Goal: Task Accomplishment & Management: Manage account settings

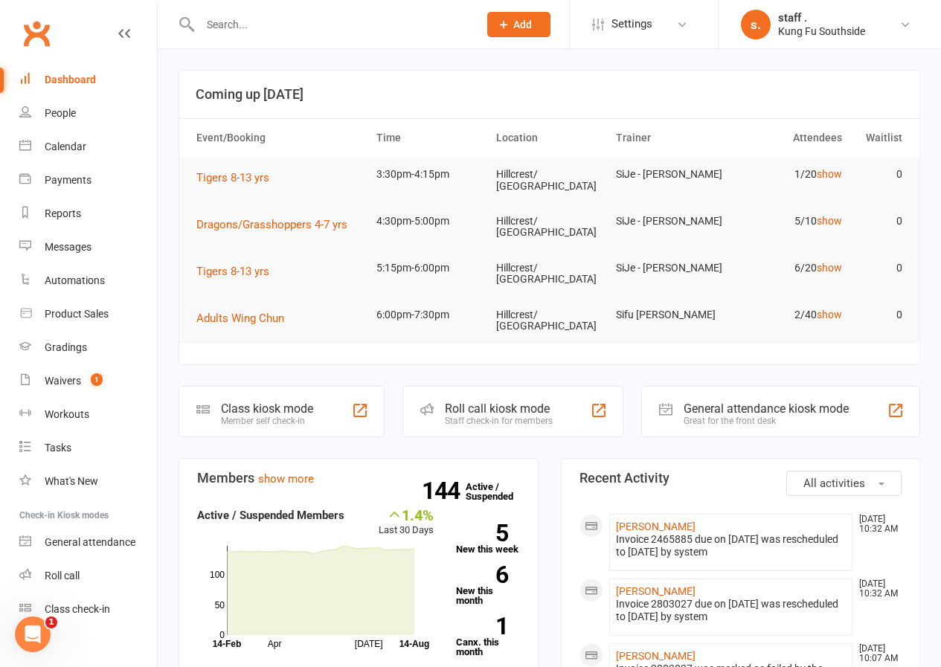
click at [251, 25] on input "text" at bounding box center [332, 24] width 273 height 21
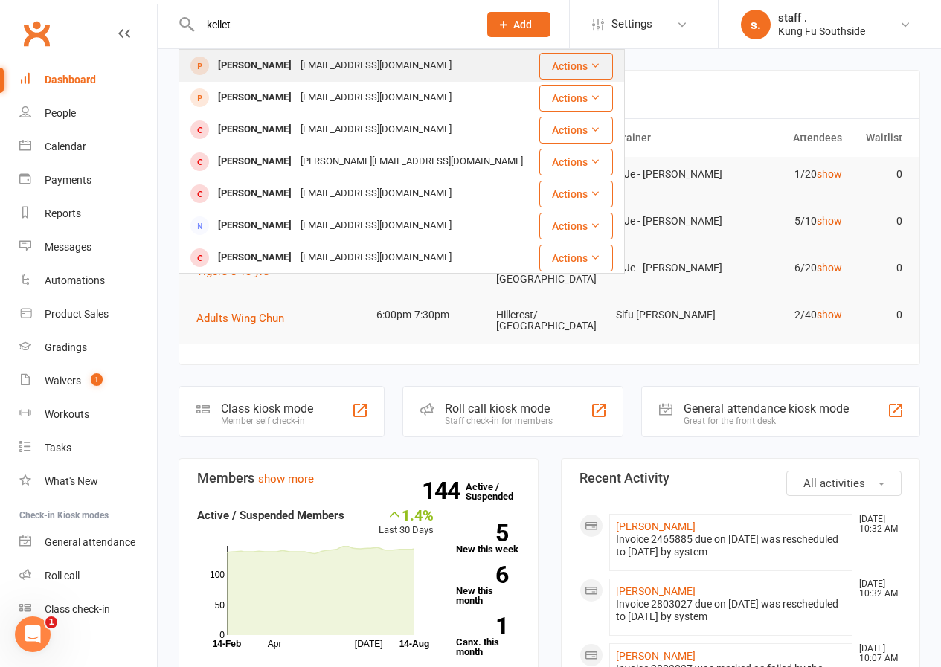
type input "kellet"
click at [252, 67] on div "Tim Kellet" at bounding box center [254, 66] width 83 height 22
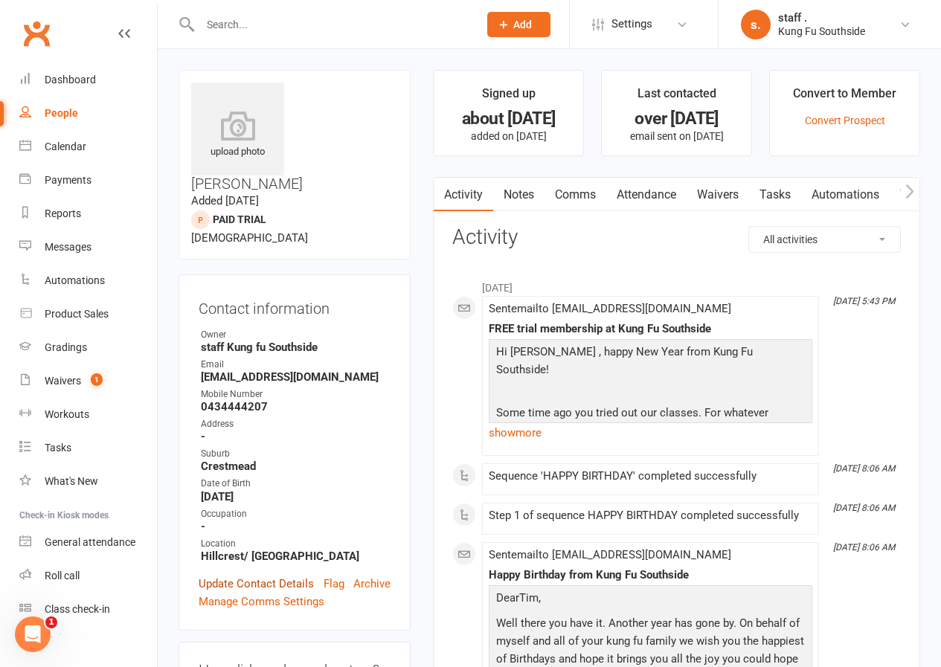
click at [243, 575] on link "Update Contact Details" at bounding box center [256, 584] width 115 height 18
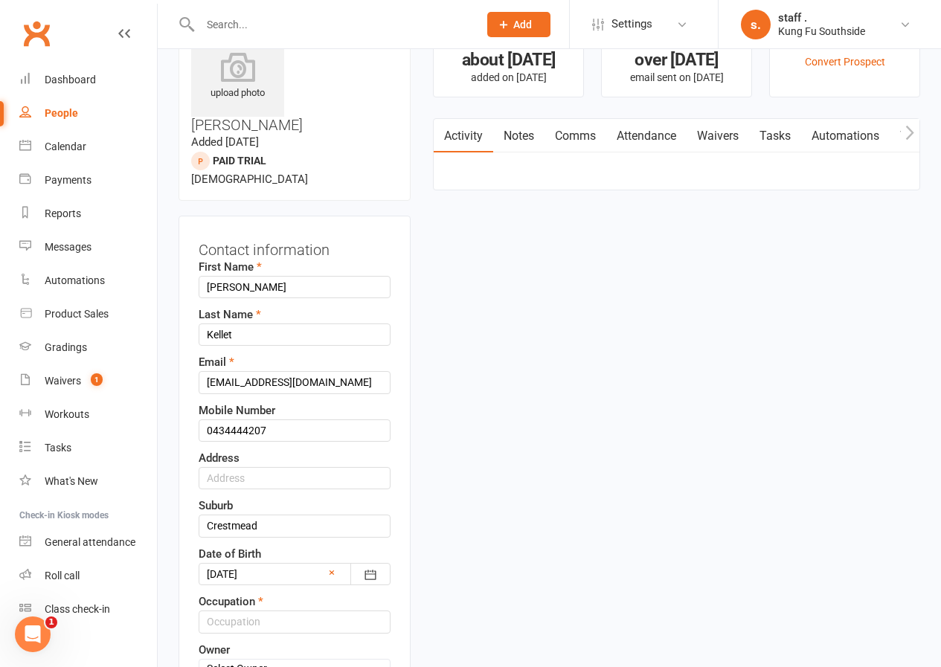
scroll to position [70, 0]
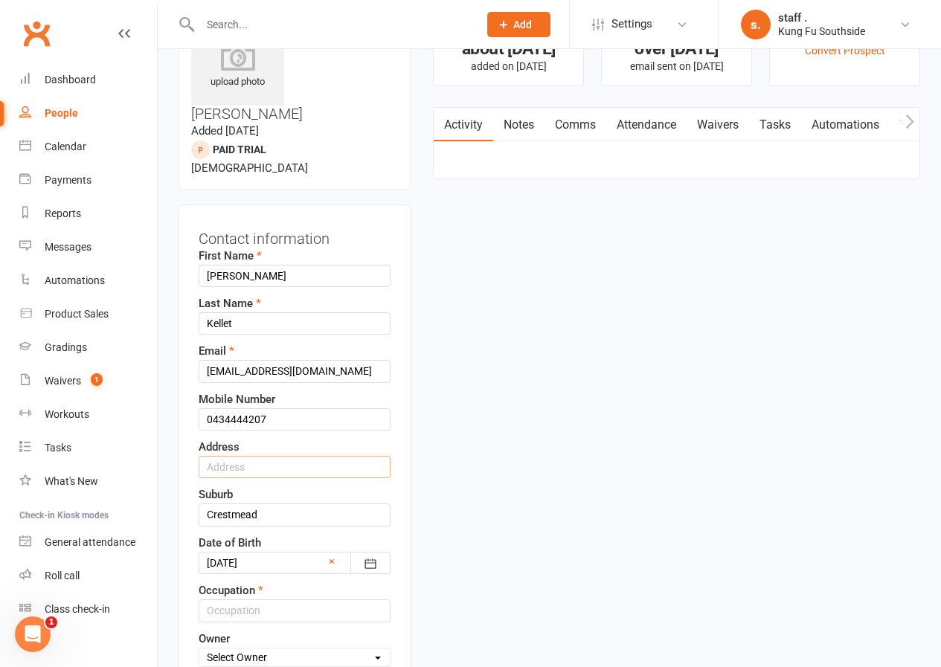
click at [246, 456] on input "text" at bounding box center [295, 467] width 192 height 22
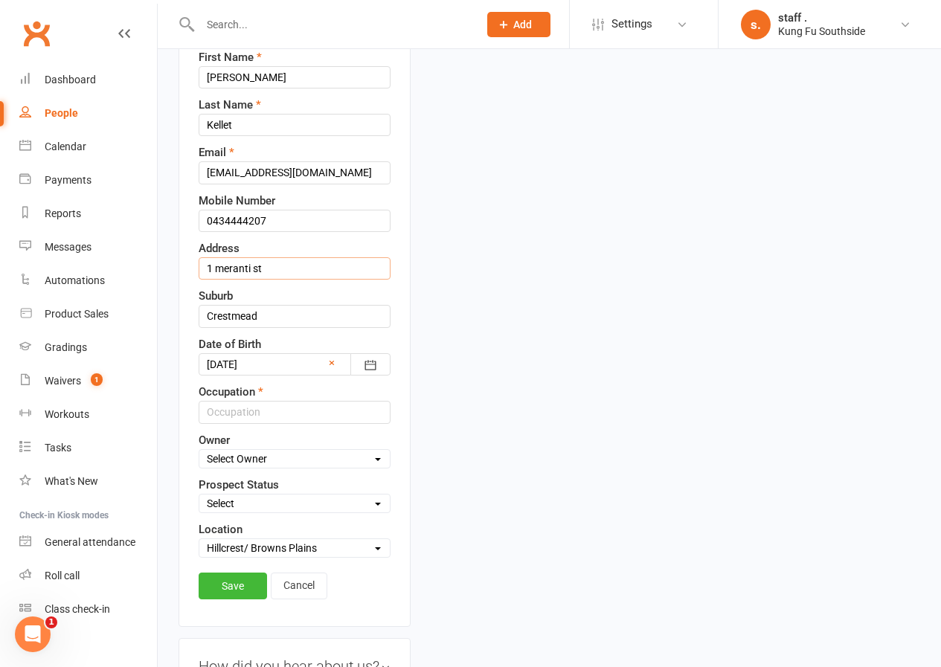
scroll to position [293, 0]
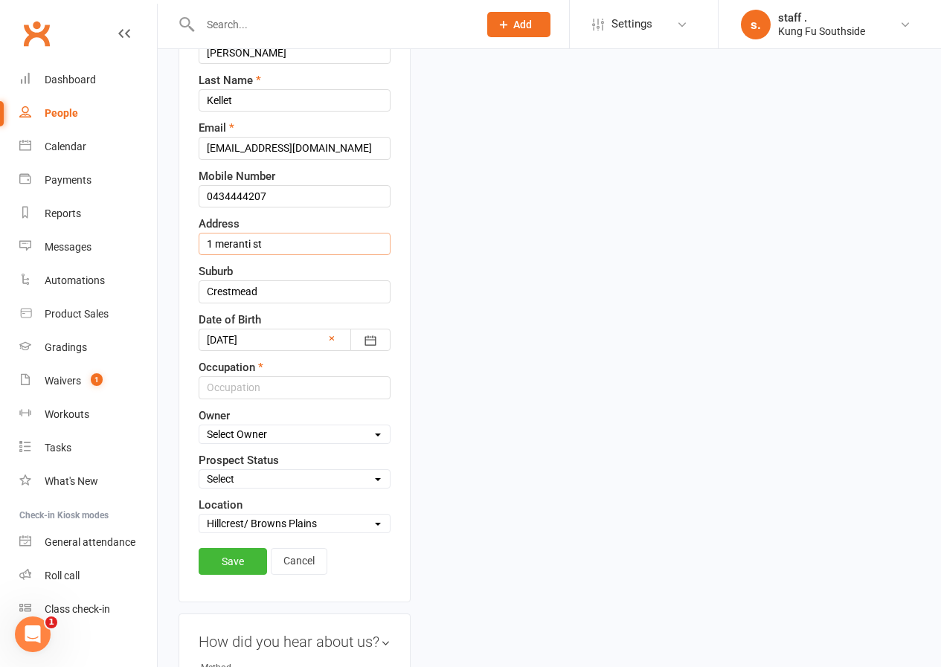
type input "1 meranti st"
click at [251, 376] on input "text" at bounding box center [295, 387] width 192 height 22
type input "."
click at [227, 548] on link "Save" at bounding box center [233, 561] width 68 height 27
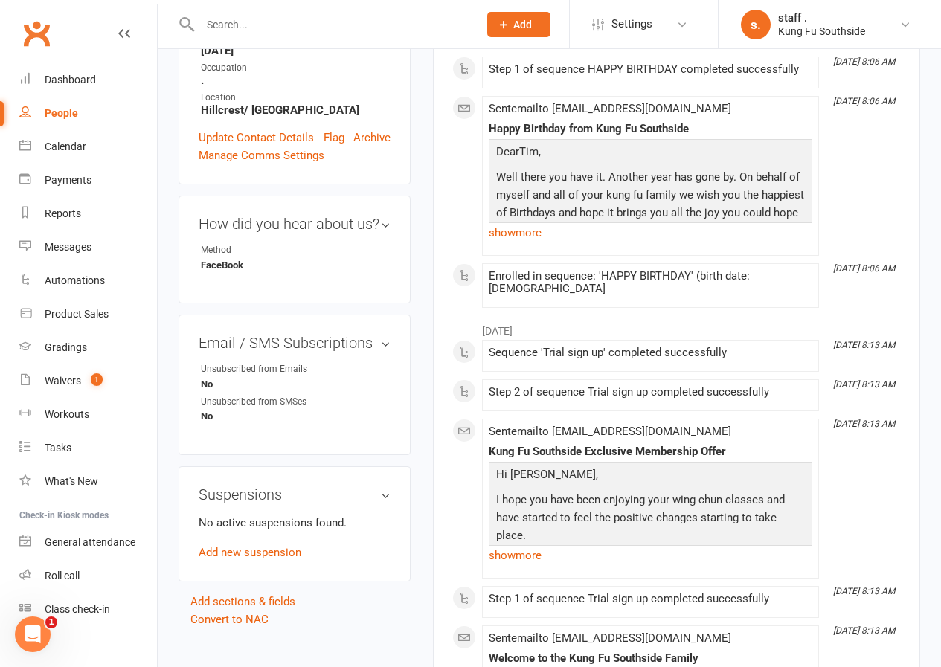
scroll to position [0, 0]
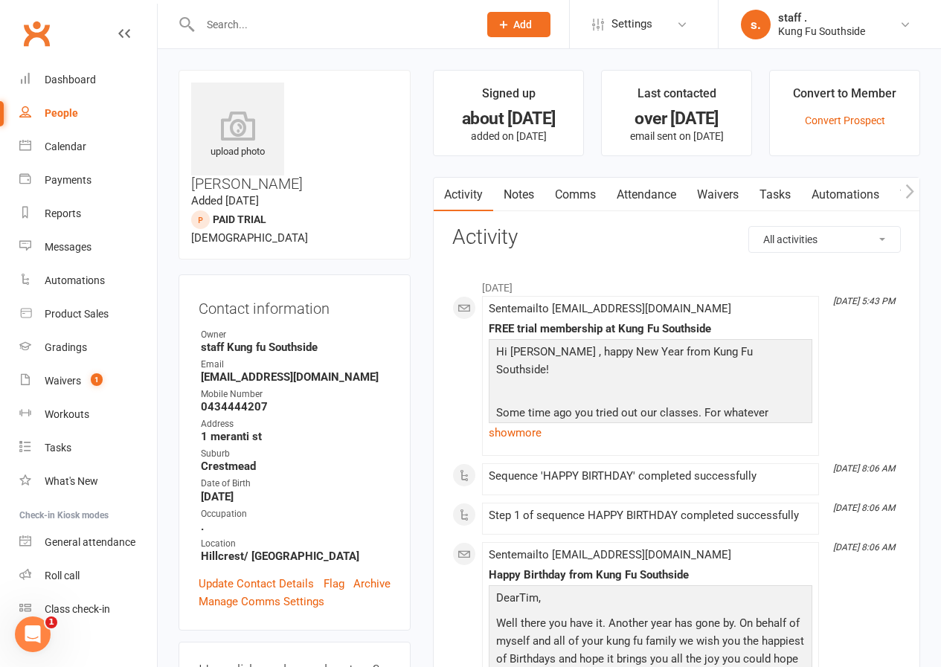
click at [821, 128] on li "Convert to Member Convert Prospect" at bounding box center [844, 113] width 151 height 86
click at [823, 123] on link "Convert Prospect" at bounding box center [845, 121] width 80 height 12
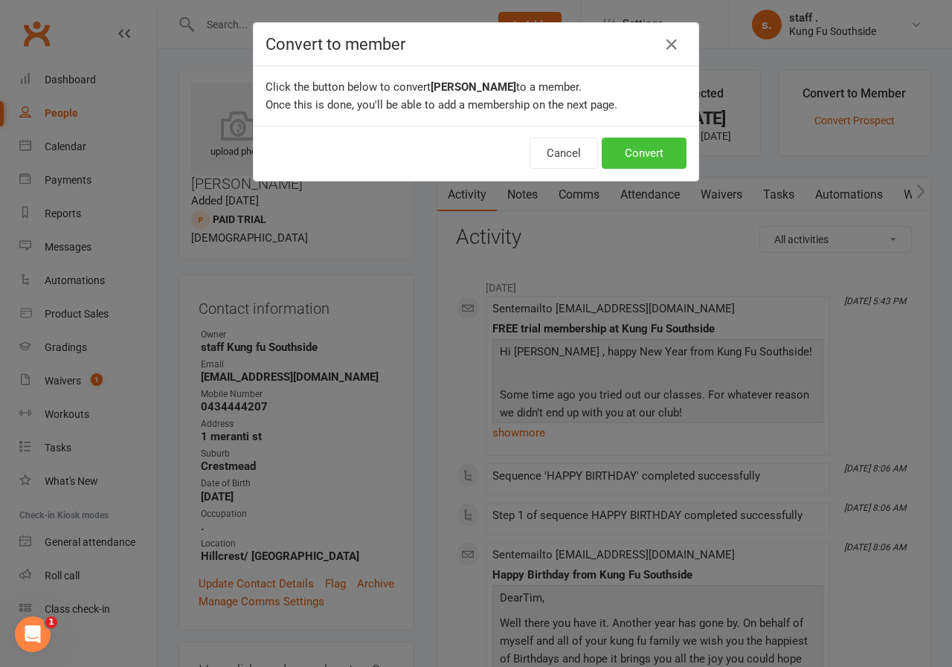
click at [660, 159] on button "Convert" at bounding box center [644, 153] width 85 height 31
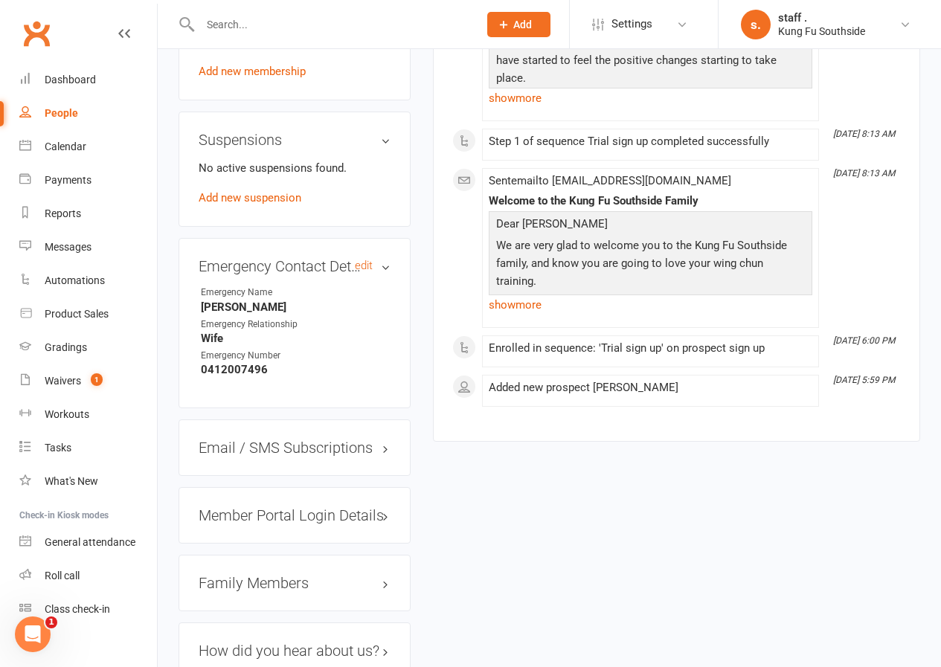
scroll to position [1107, 0]
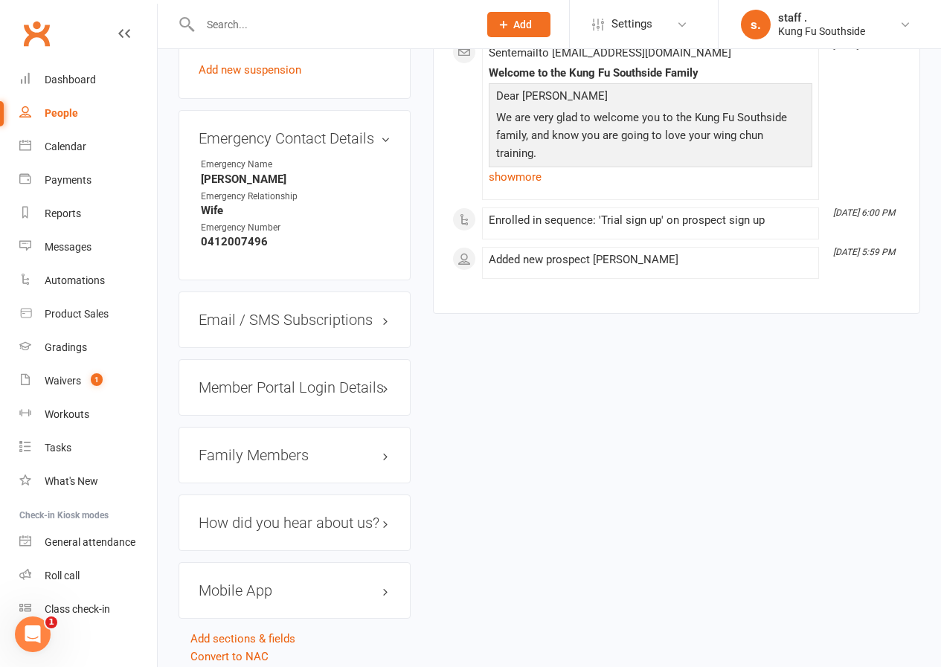
click at [276, 447] on h3 "Family Members" at bounding box center [295, 455] width 192 height 16
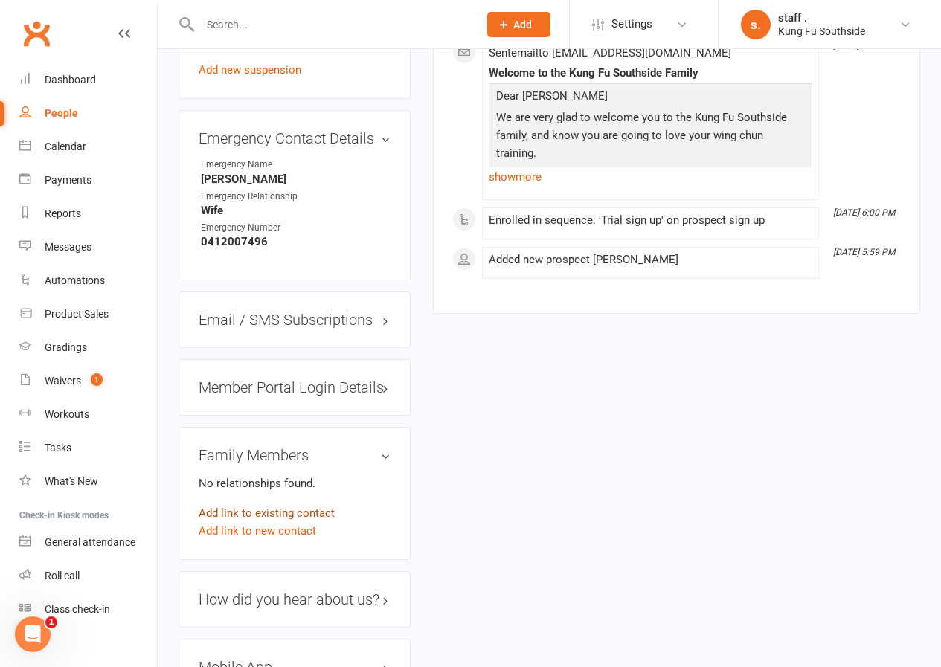
click at [275, 504] on link "Add link to existing contact" at bounding box center [267, 513] width 136 height 18
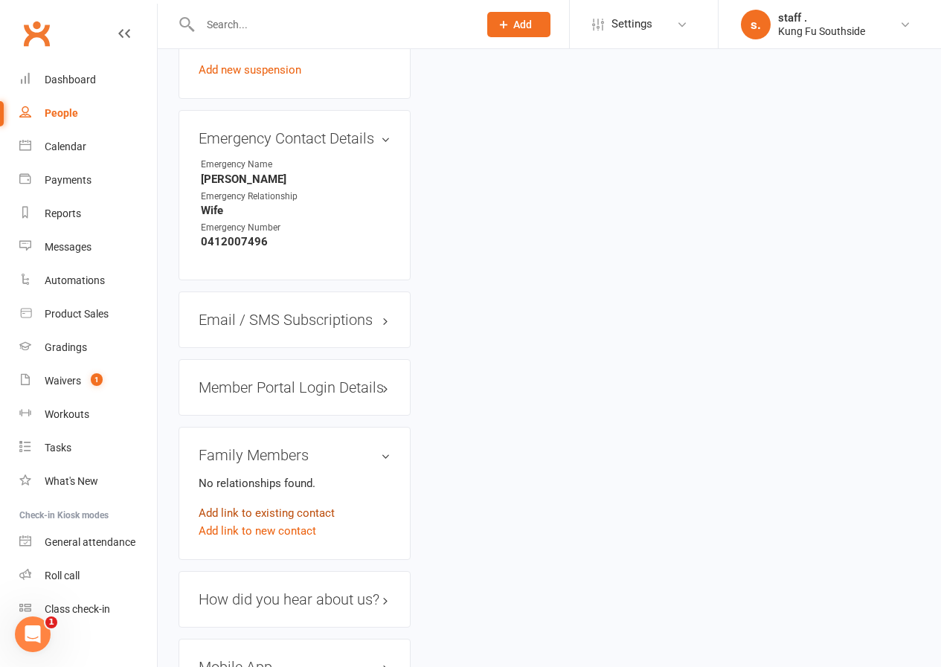
scroll to position [0, 0]
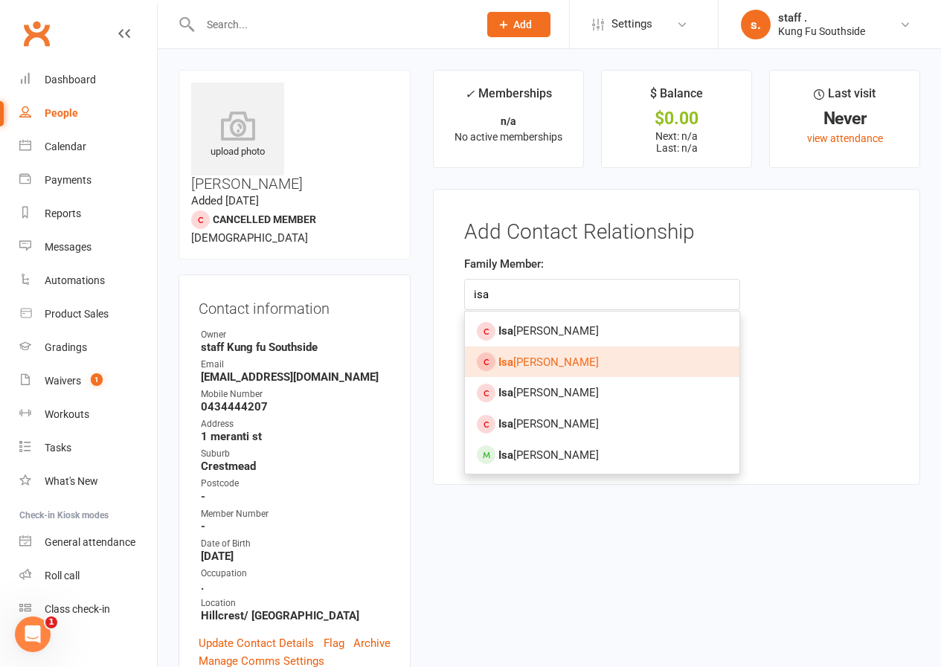
type input "isa"
click at [516, 365] on span "Isa bel Kellet" at bounding box center [548, 362] width 100 height 13
type input "Isabel Kellet"
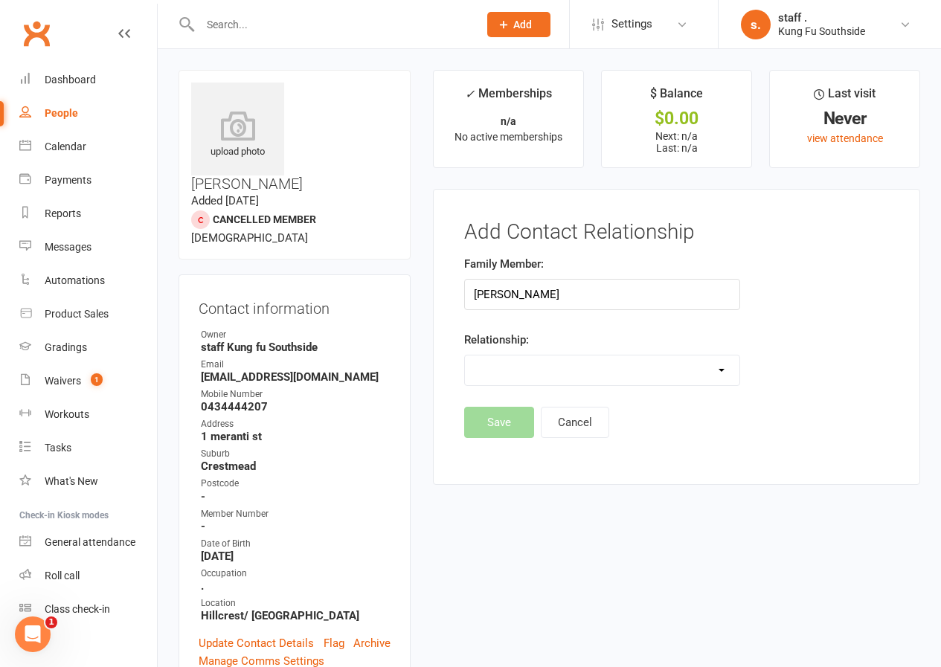
click at [521, 377] on select "Parent / Guardian Child Sibling (parent not in system) Spouse / Partner Cousin …" at bounding box center [602, 371] width 274 height 30
select select "1"
click at [465, 356] on select "Parent / Guardian Child Sibling (parent not in system) Spouse / Partner Cousin …" at bounding box center [602, 371] width 274 height 30
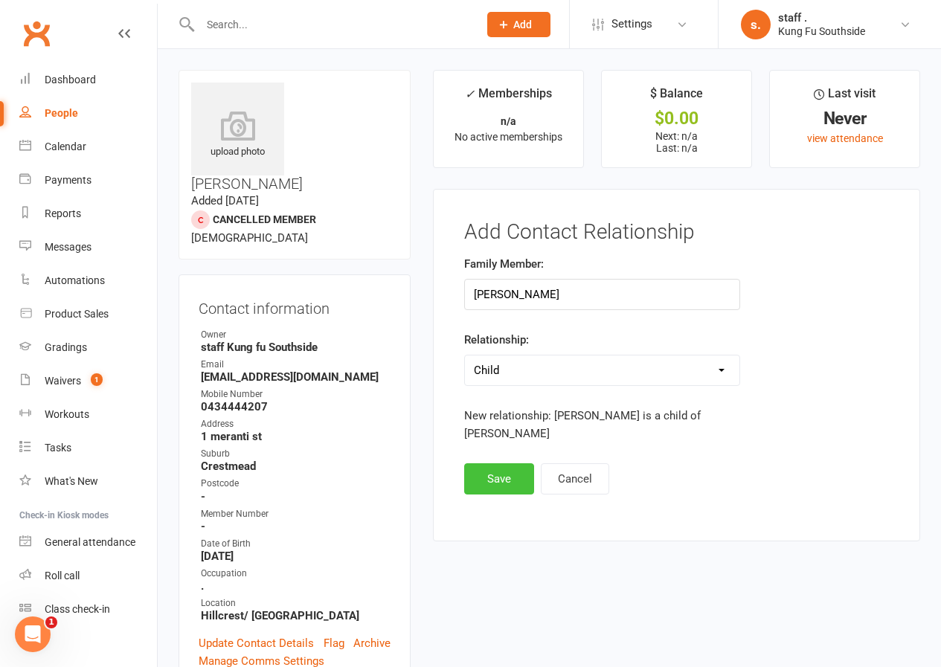
click at [499, 465] on button "Save" at bounding box center [499, 478] width 70 height 31
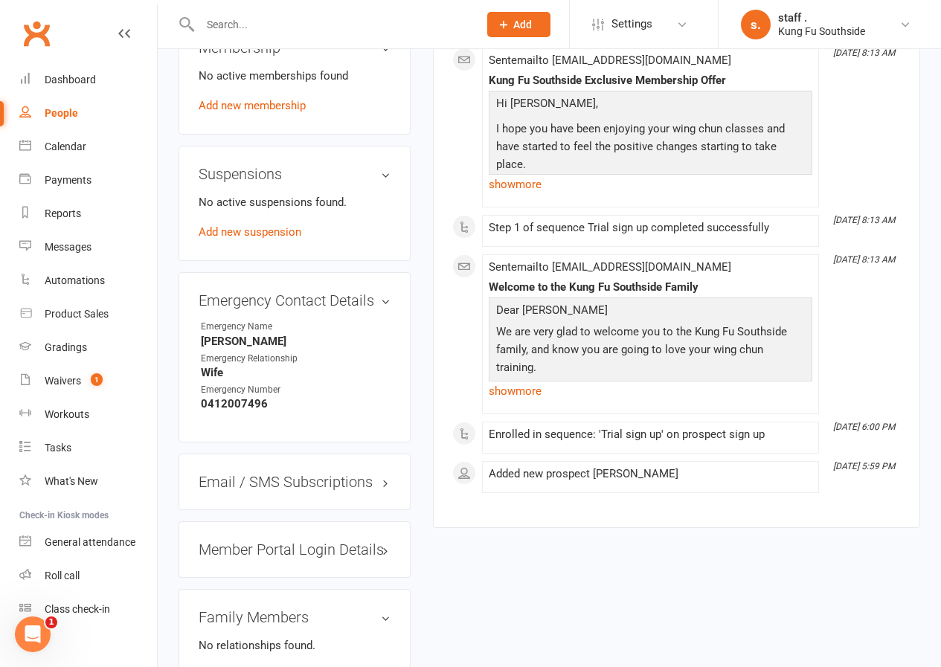
scroll to position [967, 0]
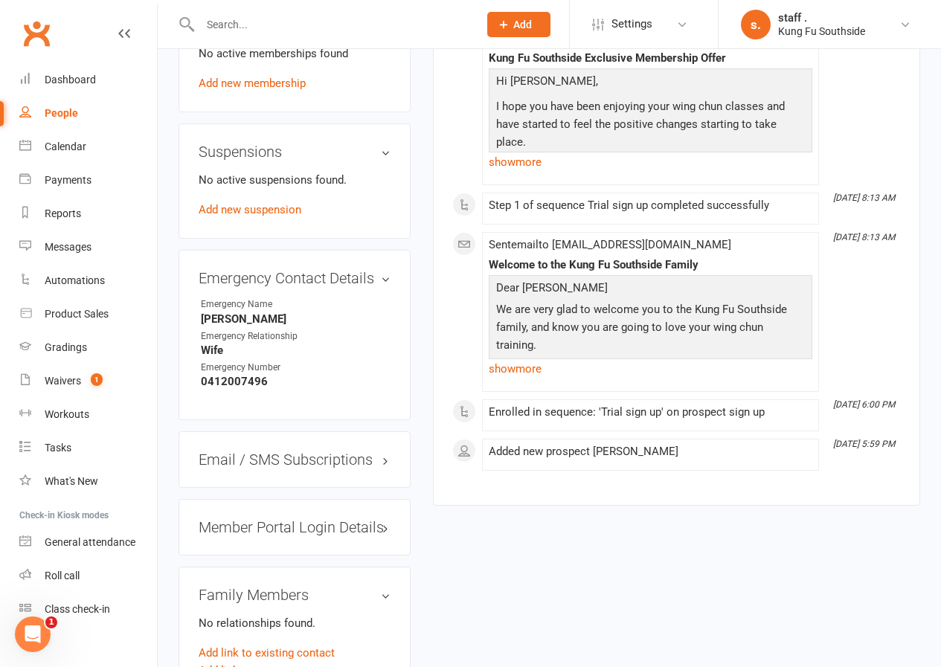
click at [274, 662] on link "Add link to new contact" at bounding box center [258, 671] width 118 height 18
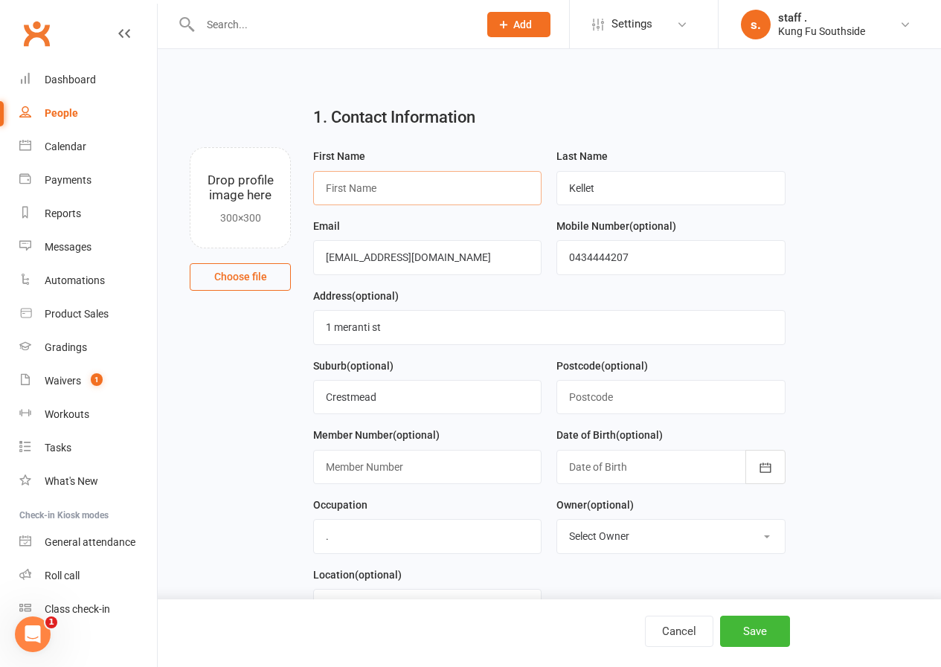
click at [376, 188] on input "text" at bounding box center [427, 188] width 228 height 34
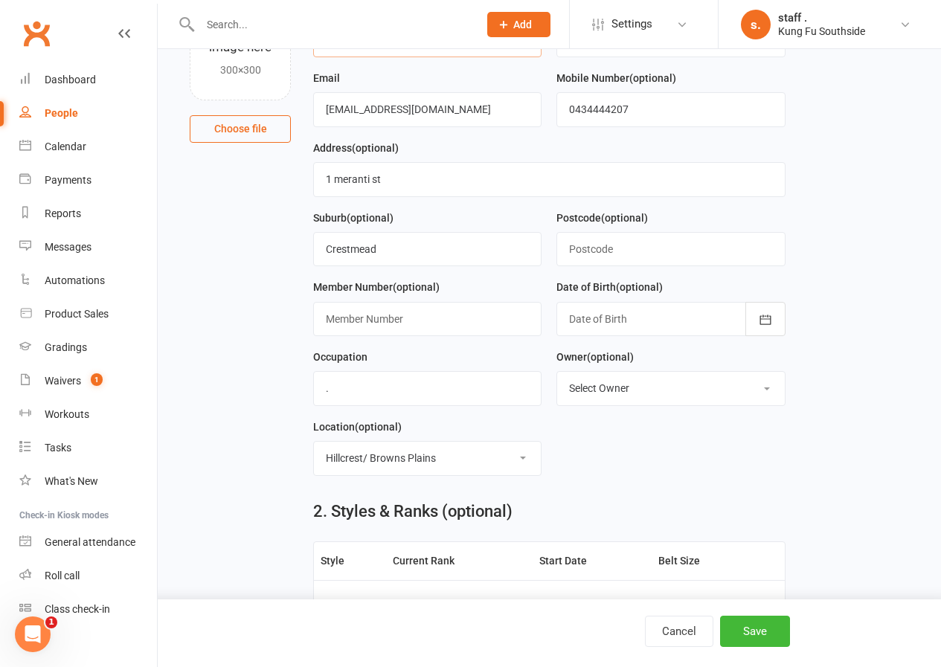
scroll to position [149, 0]
type input "taylor"
click at [575, 321] on div at bounding box center [670, 318] width 228 height 34
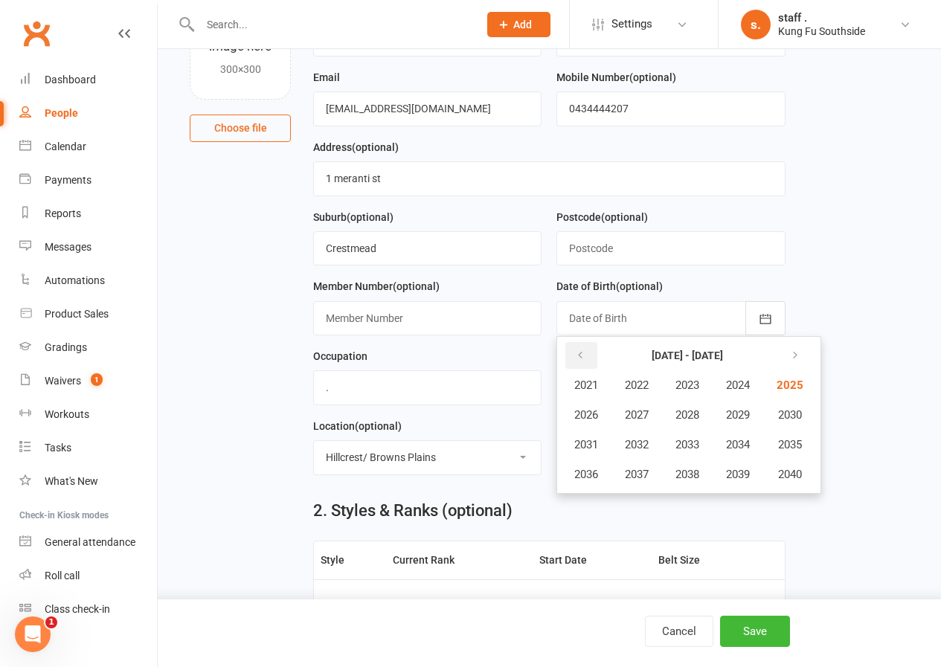
click at [583, 361] on icon "button" at bounding box center [580, 356] width 10 height 12
click at [797, 481] on span "2020" at bounding box center [788, 474] width 24 height 13
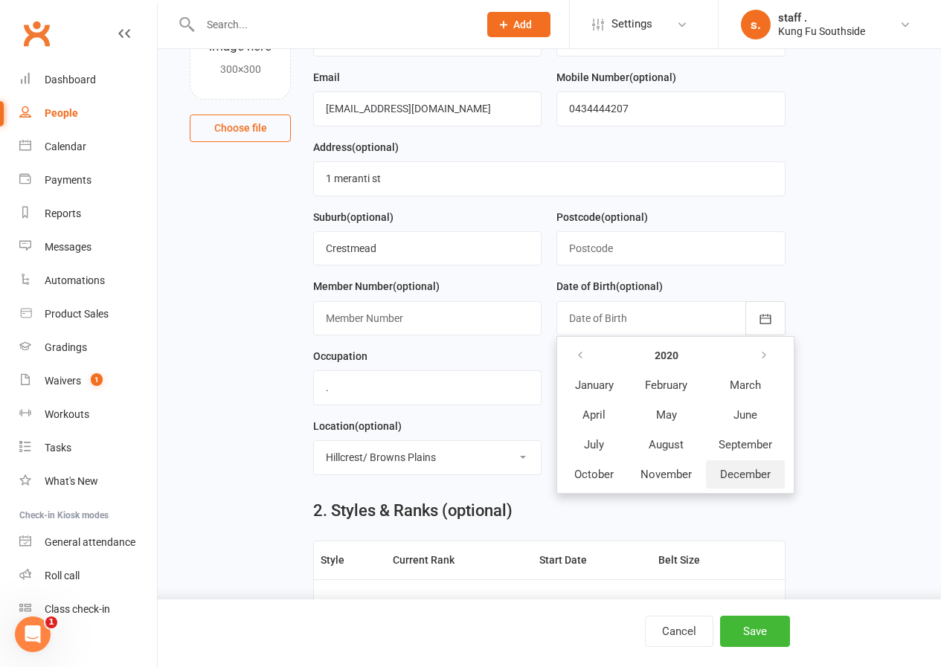
click at [752, 476] on span "December" at bounding box center [745, 474] width 51 height 13
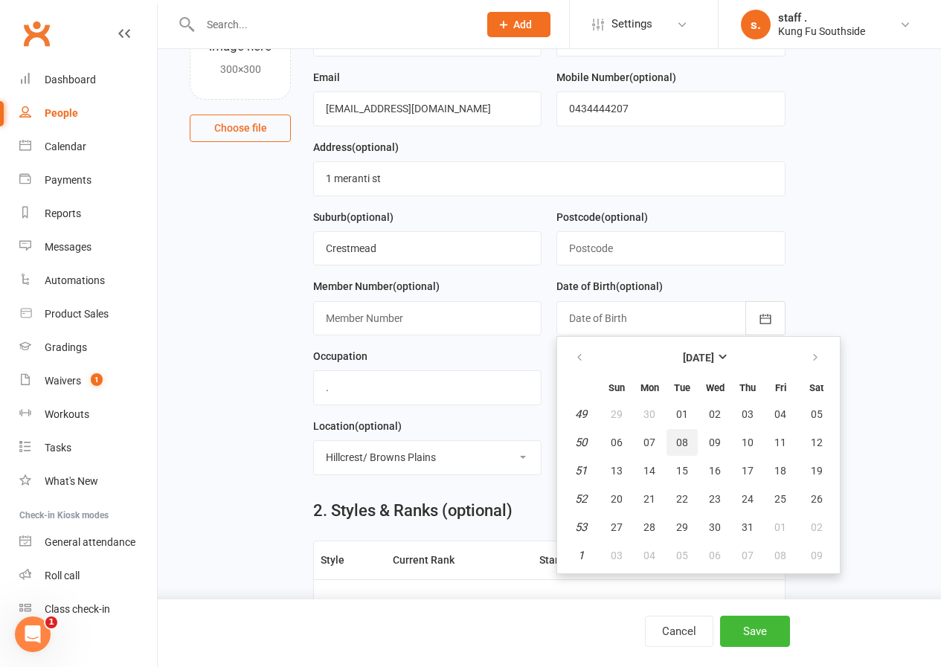
click at [681, 448] on span "08" at bounding box center [682, 443] width 12 height 12
type input "08 Dec 2020"
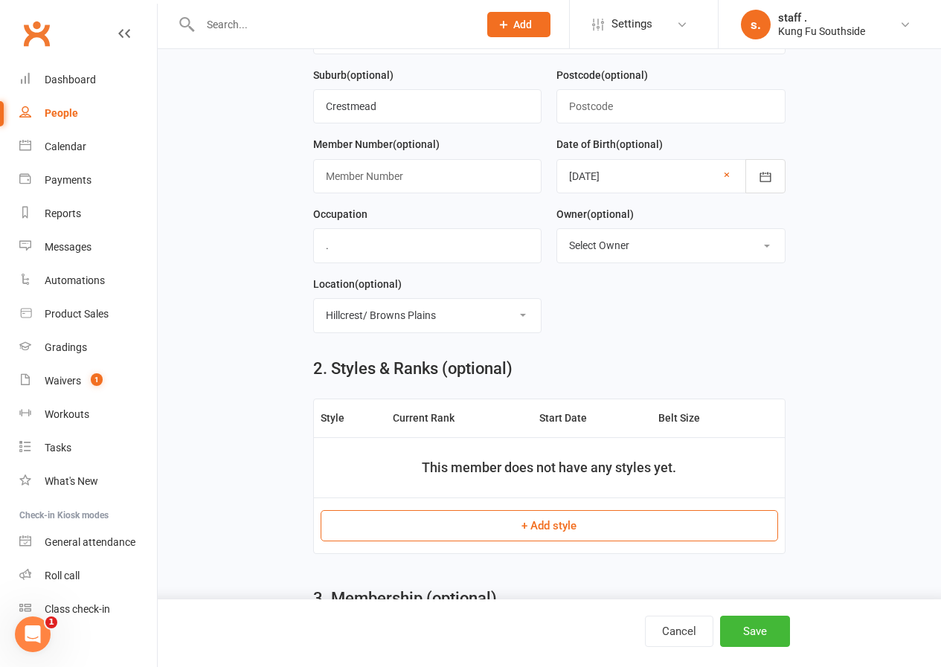
scroll to position [297, 0]
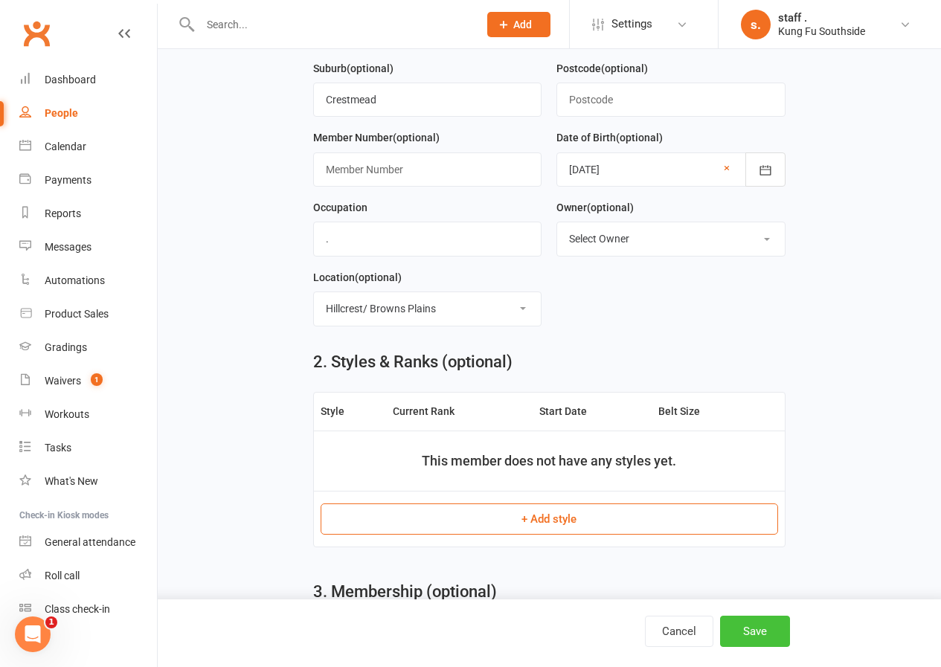
click at [736, 638] on button "Save" at bounding box center [755, 631] width 70 height 31
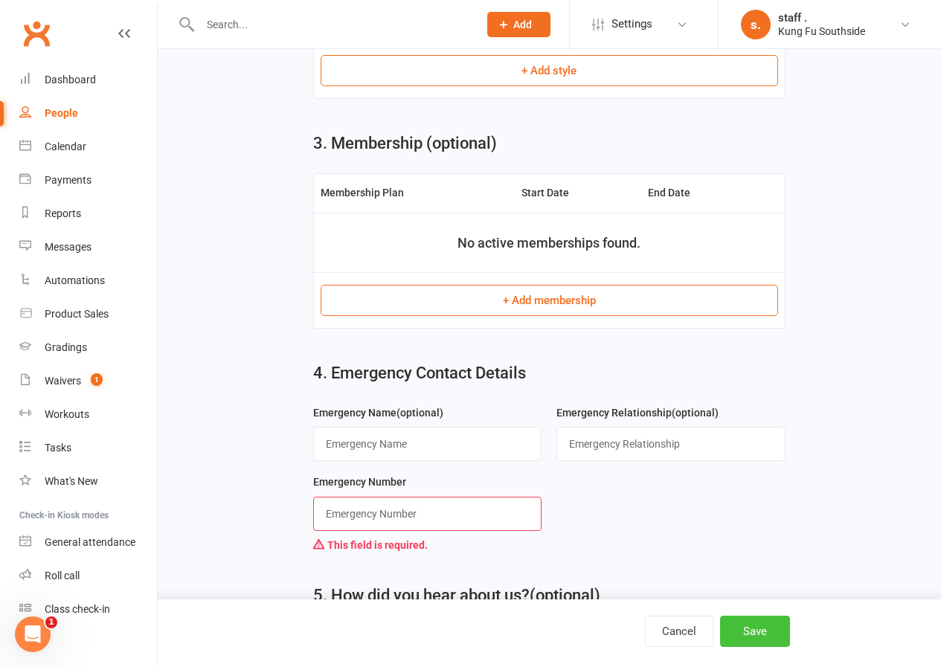
scroll to position [817, 0]
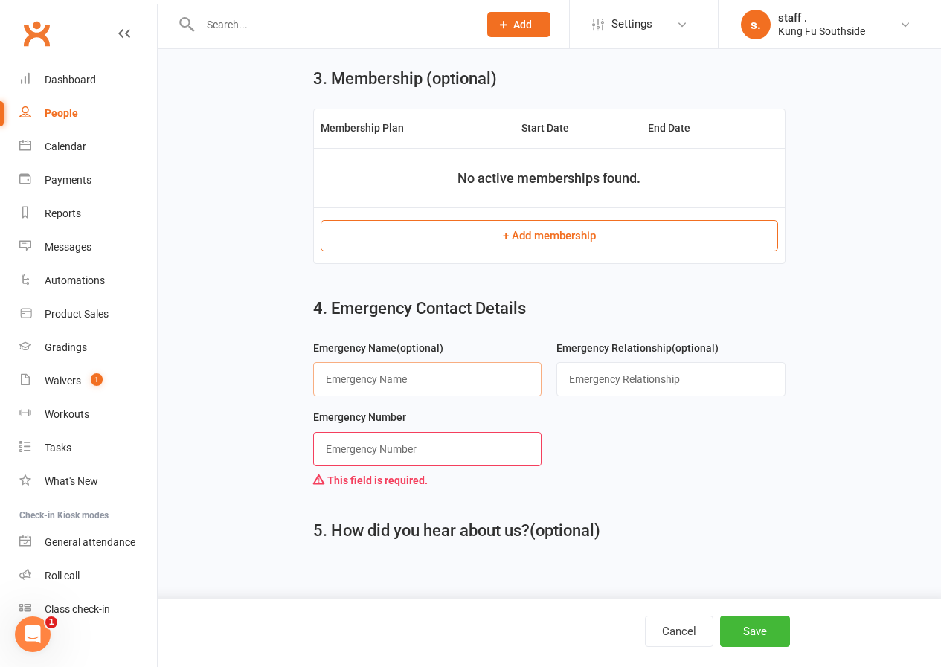
click at [385, 387] on input "text" at bounding box center [427, 379] width 228 height 34
click at [384, 383] on input "Phung Ngyuen" at bounding box center [427, 379] width 228 height 34
type input "Phung Nguyen"
click at [396, 445] on input "string" at bounding box center [427, 449] width 228 height 34
type input "0412007496"
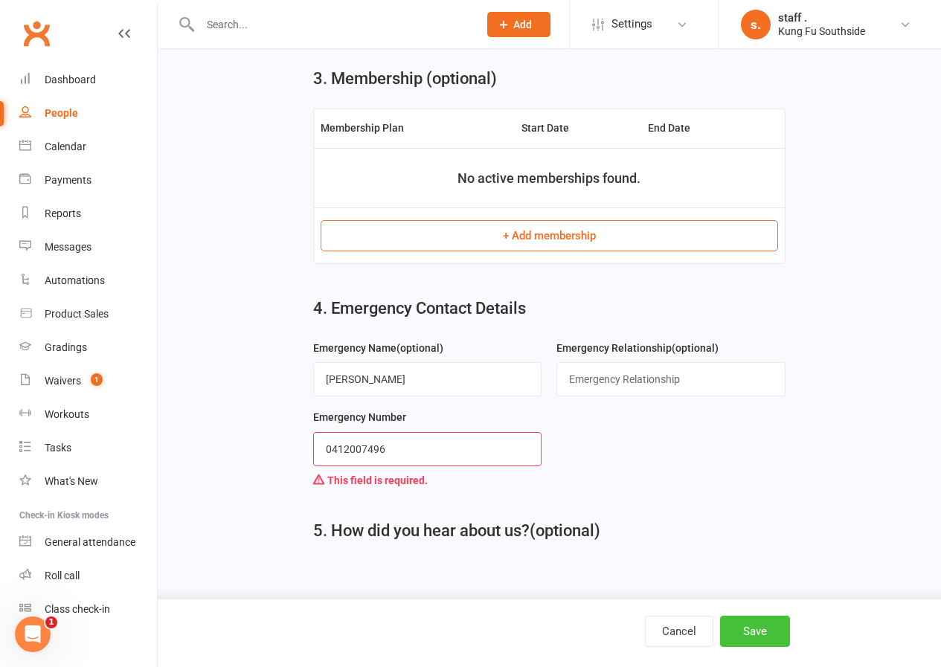
click at [756, 626] on button "Save" at bounding box center [755, 631] width 70 height 31
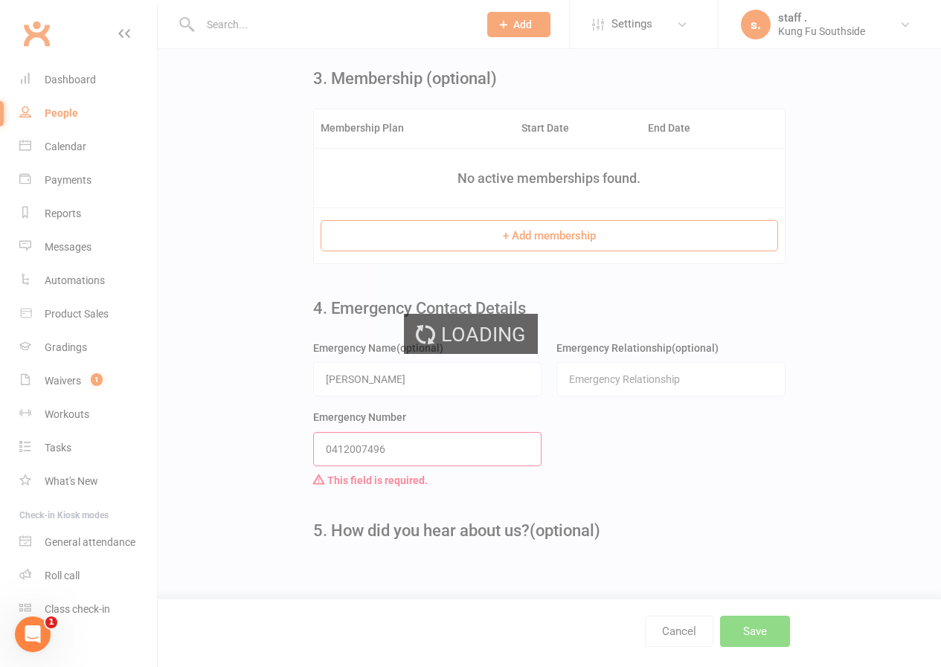
scroll to position [0, 0]
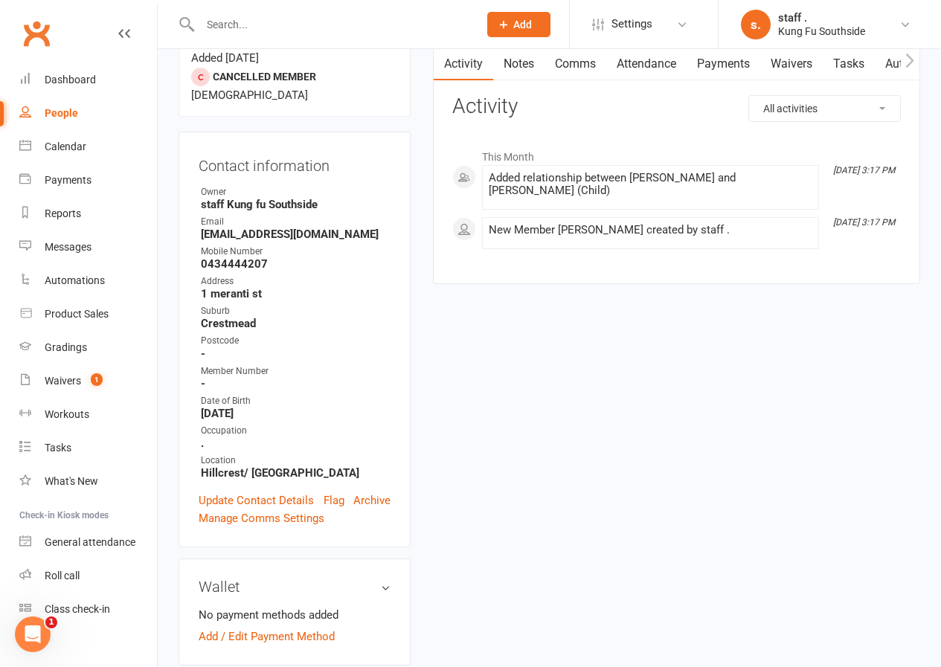
scroll to position [297, 0]
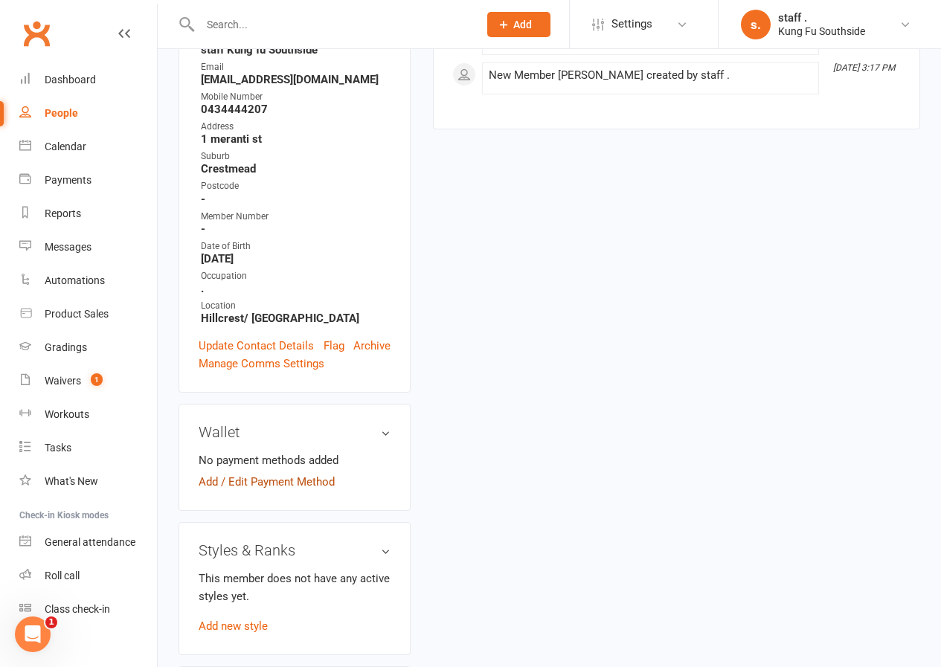
click at [286, 473] on link "Add / Edit Payment Method" at bounding box center [267, 482] width 136 height 18
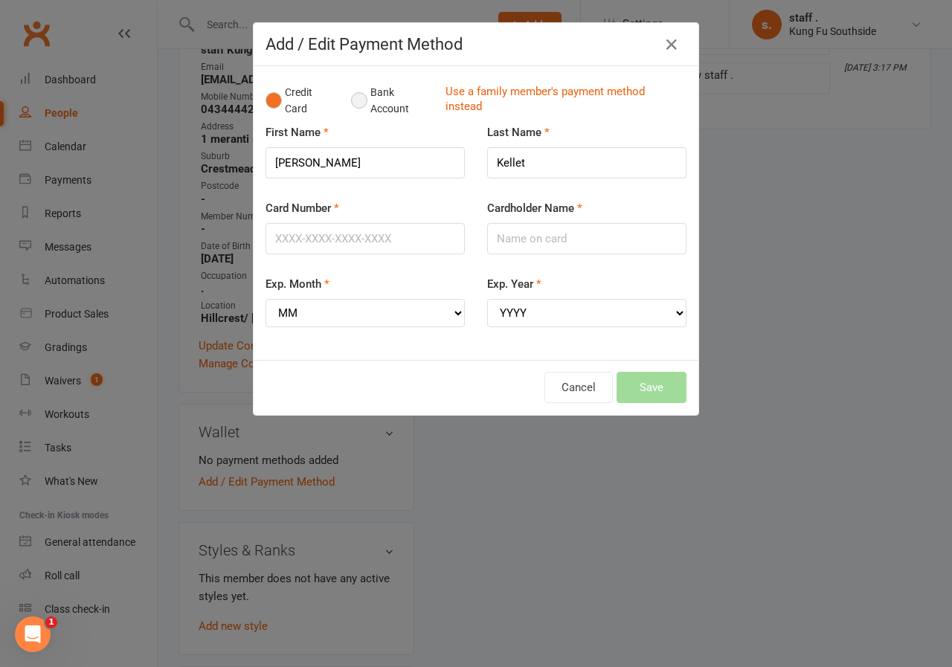
click at [368, 98] on button "Bank Account" at bounding box center [392, 100] width 83 height 45
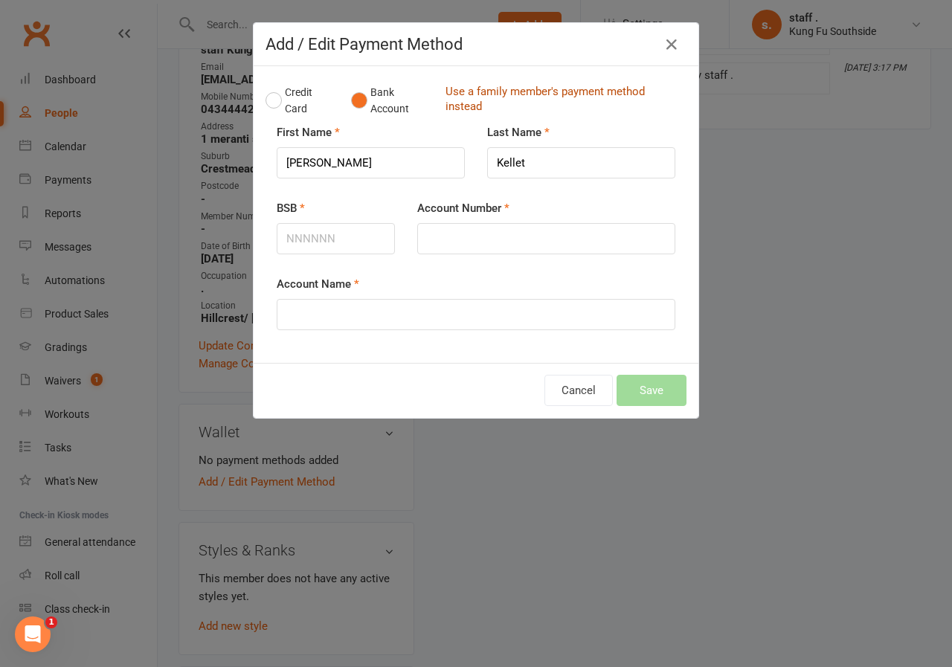
click at [446, 106] on link "Use a family member's payment method instead" at bounding box center [563, 100] width 234 height 33
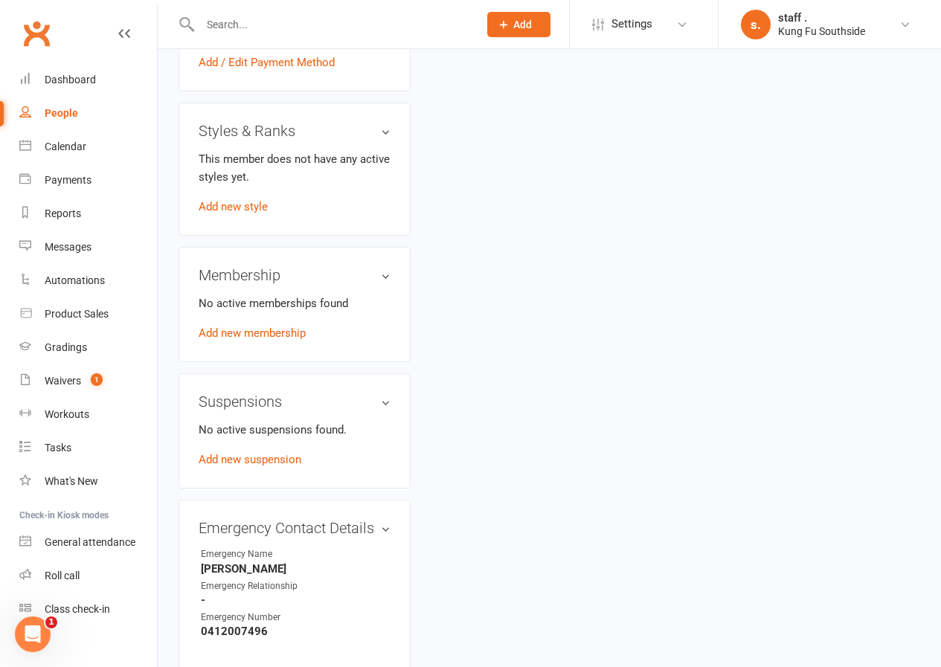
scroll to position [669, 0]
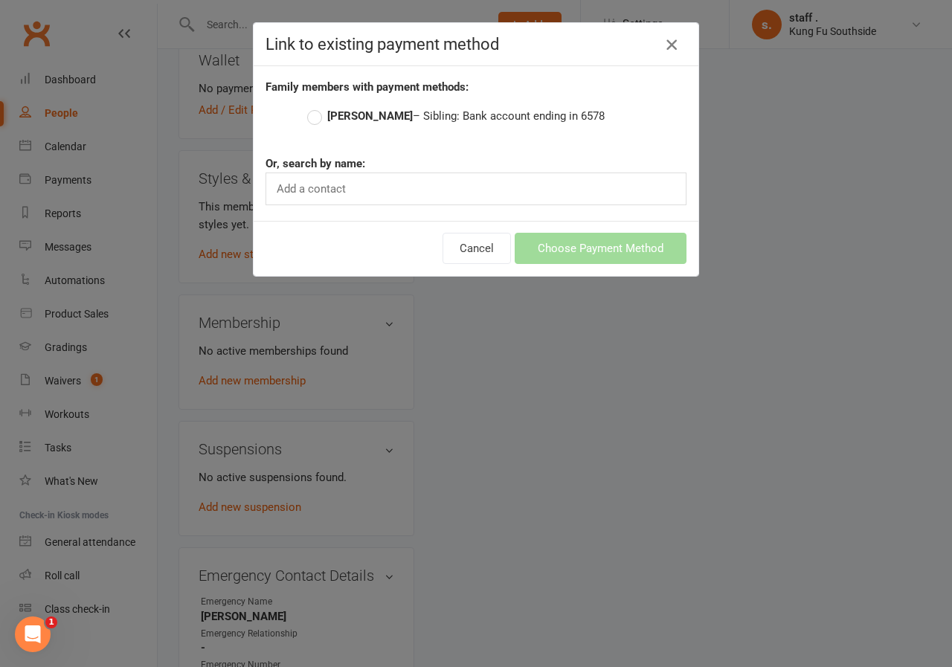
click at [663, 40] on icon "button" at bounding box center [672, 45] width 18 height 18
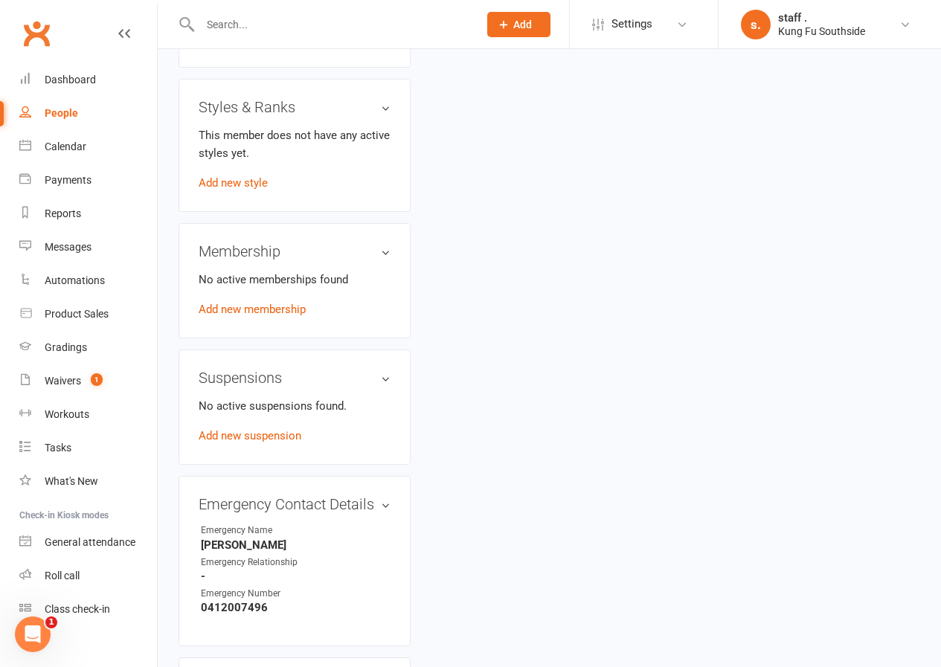
scroll to position [521, 0]
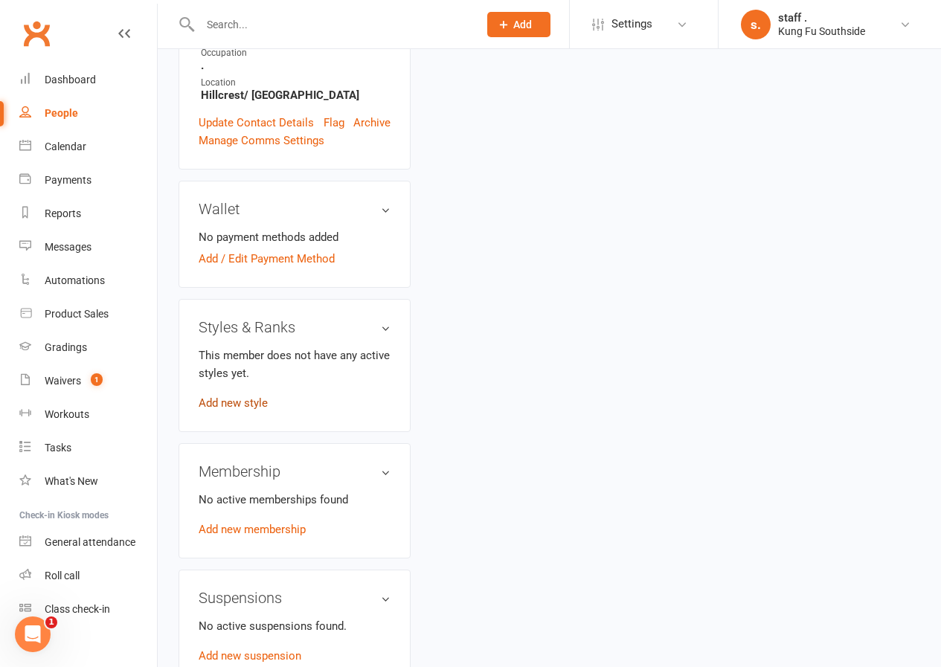
click at [251, 396] on link "Add new style" at bounding box center [233, 402] width 69 height 13
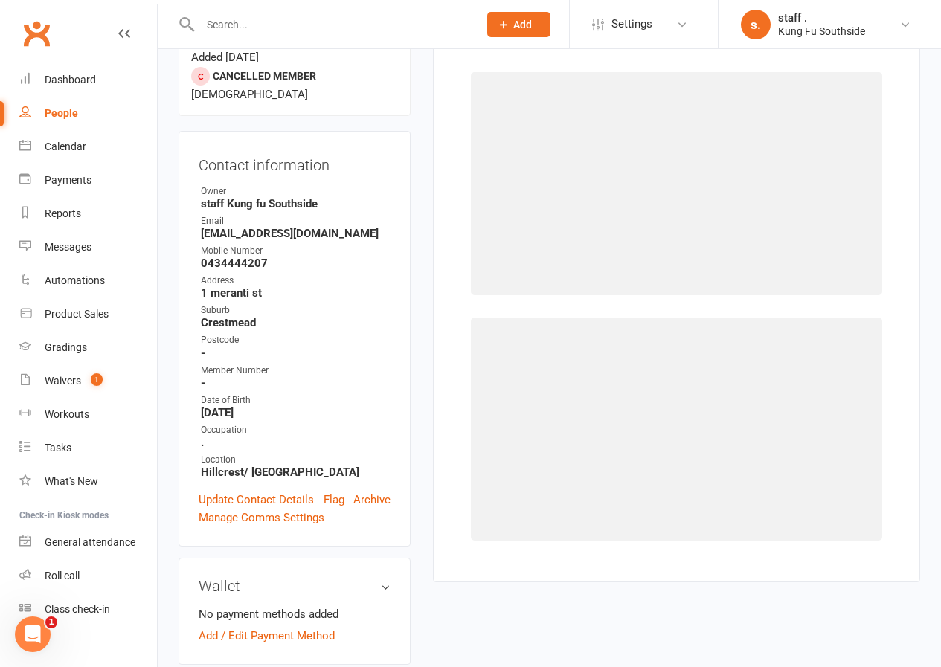
scroll to position [115, 0]
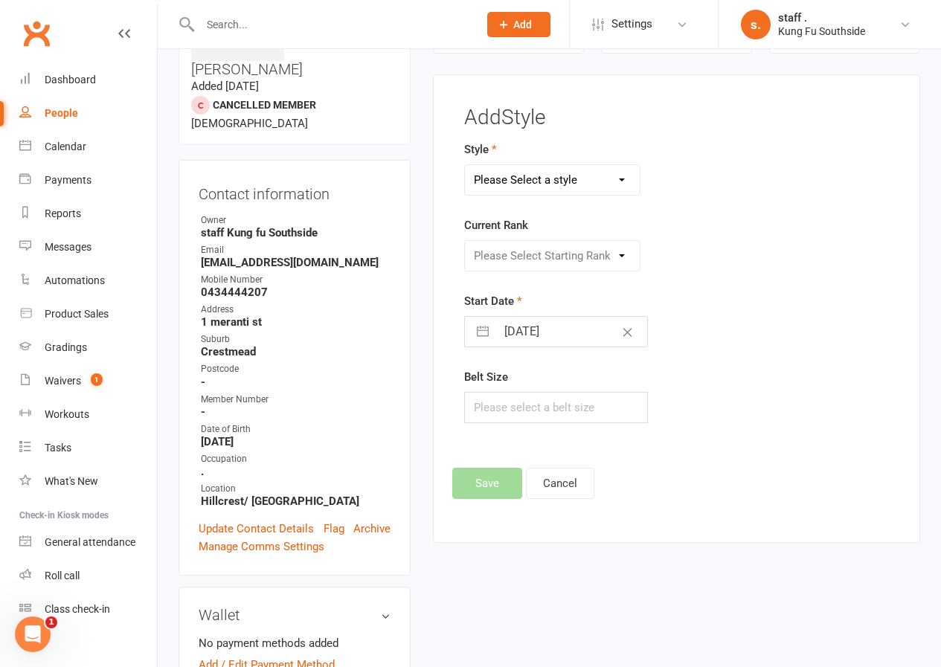
click at [523, 187] on select "Please Select a style Adults Wing Chun Dragons Fitness Training Grasshoppers Ir…" at bounding box center [552, 180] width 175 height 30
click at [465, 165] on select "Please Select a style Adults Wing Chun Dragons Fitness Training Grasshoppers Ir…" at bounding box center [552, 180] width 175 height 30
click at [515, 181] on select "Adults Wing Chun Dragons Fitness Training Grasshoppers Irish Stick Fighting Qi …" at bounding box center [552, 180] width 175 height 30
select select "1092"
click at [465, 165] on select "Adults Wing Chun Dragons Fitness Training Grasshoppers Irish Stick Fighting Qi …" at bounding box center [552, 180] width 175 height 30
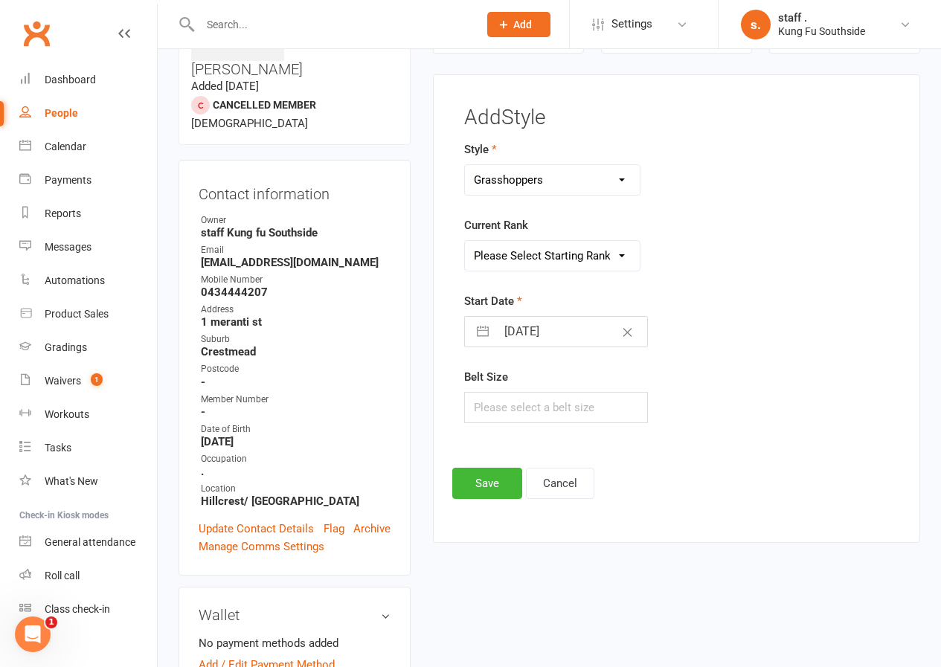
click at [512, 258] on select "Please Select Starting Rank 1" at bounding box center [552, 256] width 175 height 30
select select "10379"
click at [465, 241] on select "Please Select Starting Rank 1" at bounding box center [552, 256] width 175 height 30
click at [484, 495] on button "Save" at bounding box center [487, 483] width 70 height 31
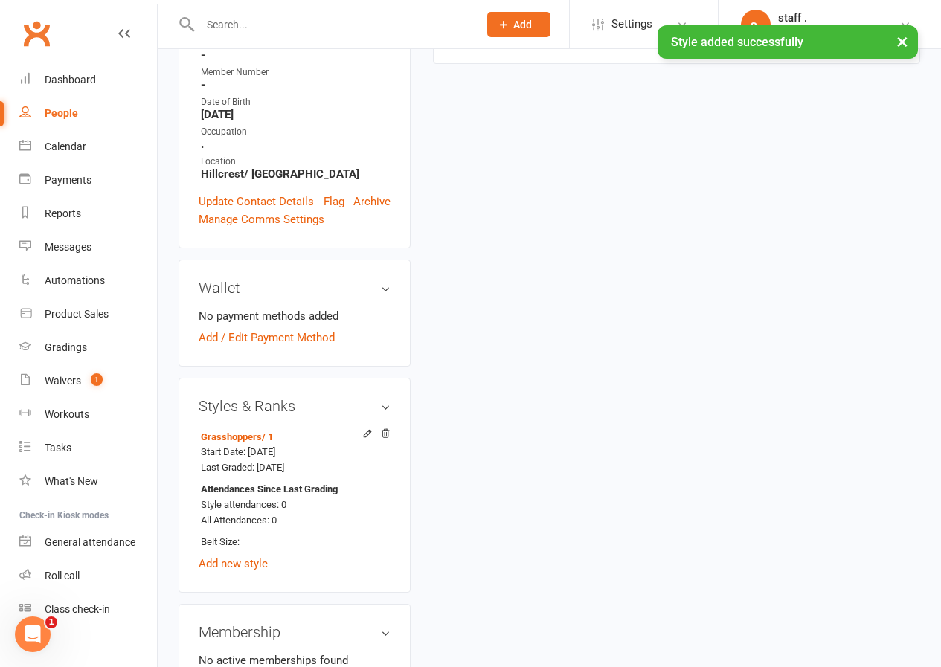
scroll to position [561, 0]
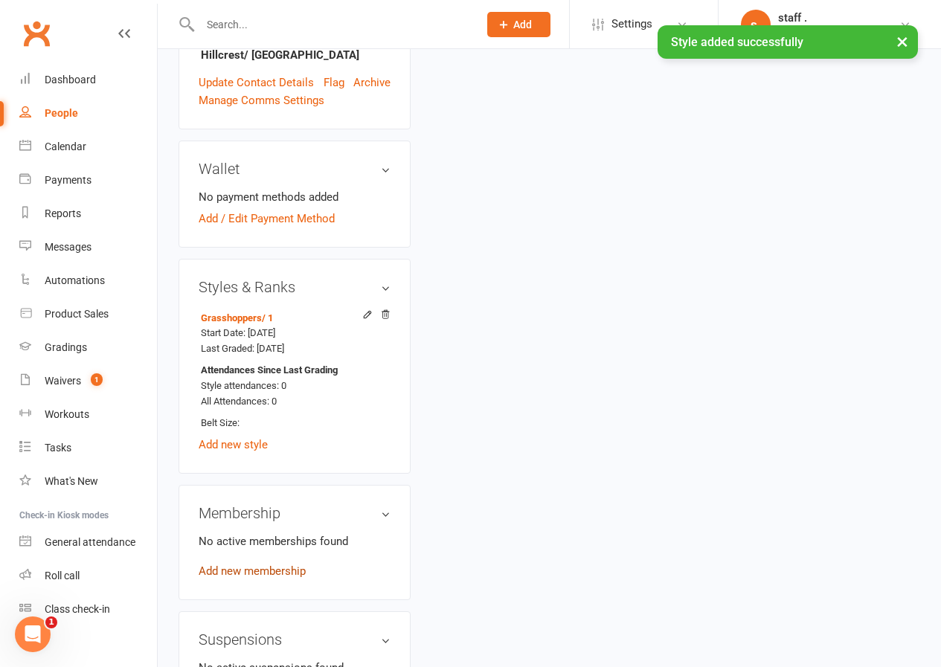
click at [292, 565] on link "Add new membership" at bounding box center [252, 571] width 107 height 13
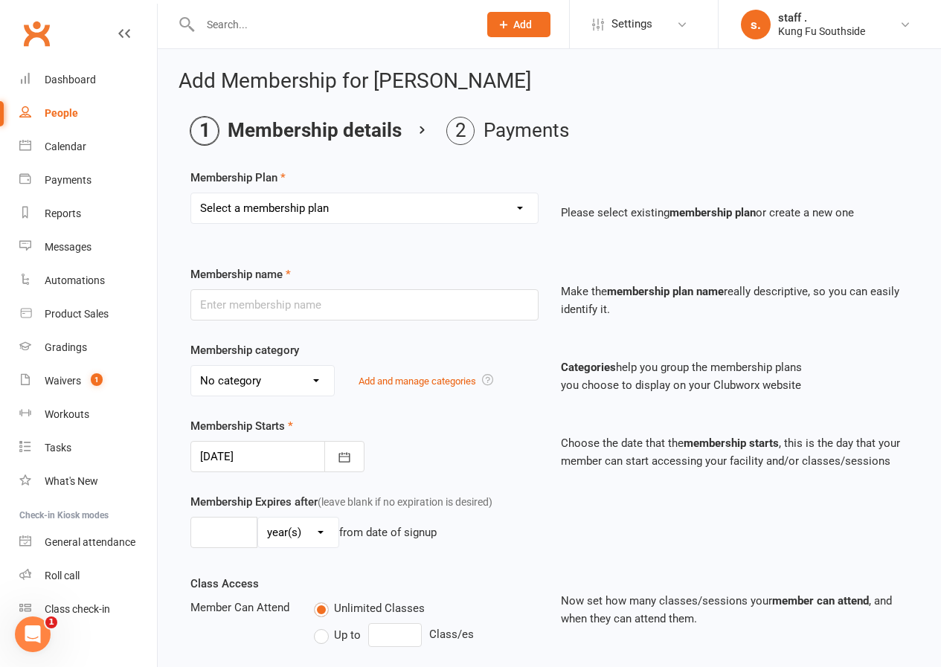
click at [329, 212] on select "Select a membership plan Create new Membership Plan GOLD GOLD - 2 Family member…" at bounding box center [364, 208] width 347 height 30
select select "9"
click at [191, 193] on select "Select a membership plan Create new Membership Plan GOLD GOLD - 2 Family member…" at bounding box center [364, 208] width 347 height 30
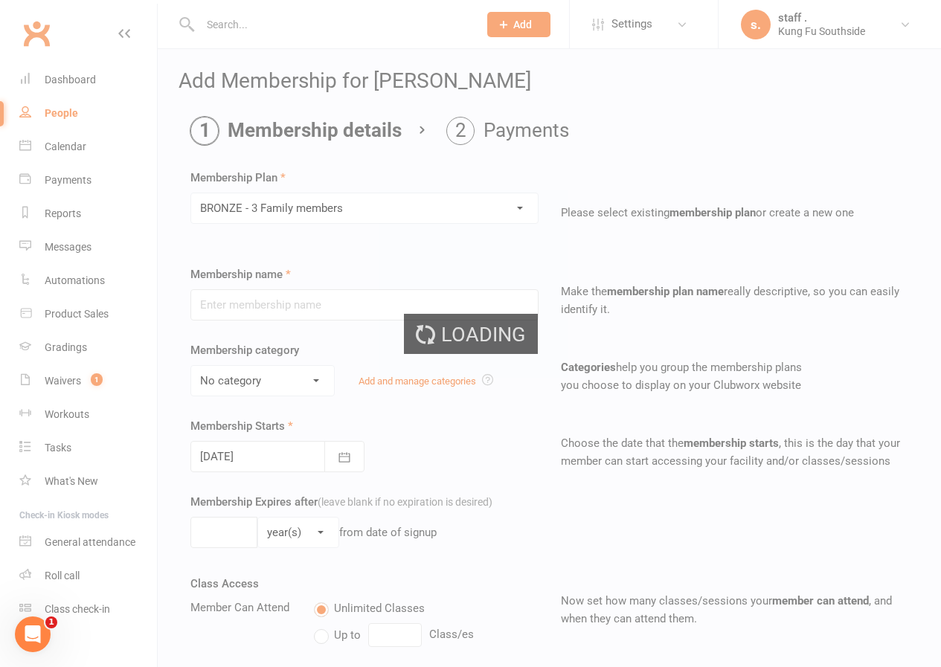
type input "BRONZE - 3 Family members"
select select "1"
type input "0"
type input "2"
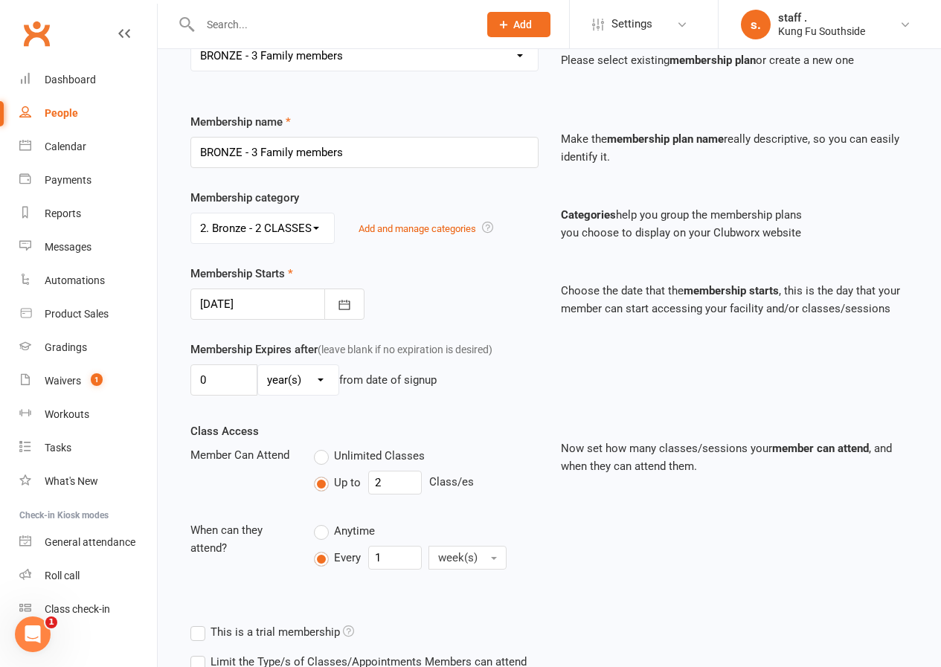
scroll to position [328, 0]
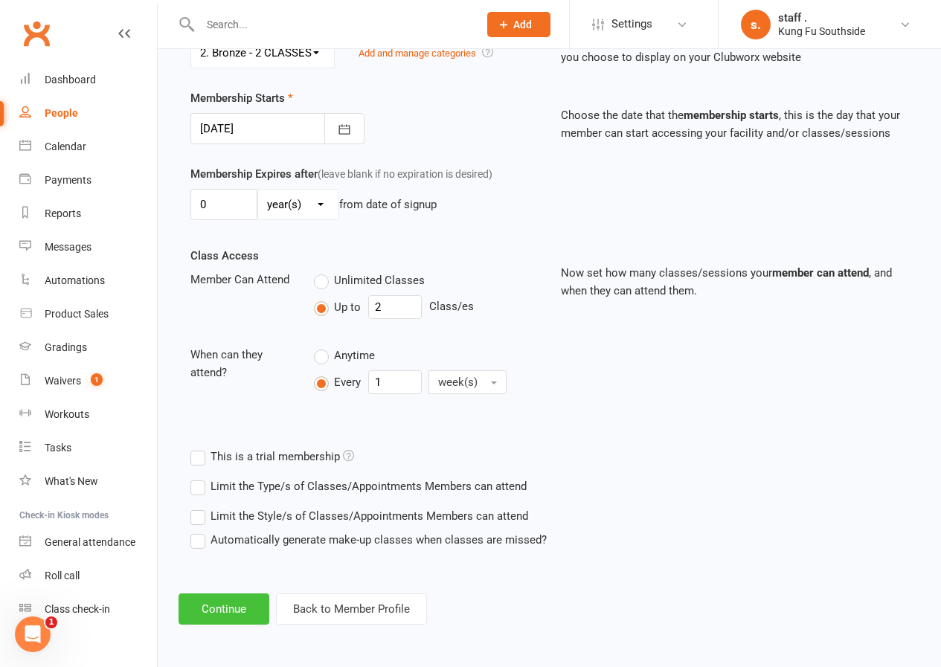
click at [230, 624] on button "Continue" at bounding box center [223, 609] width 91 height 31
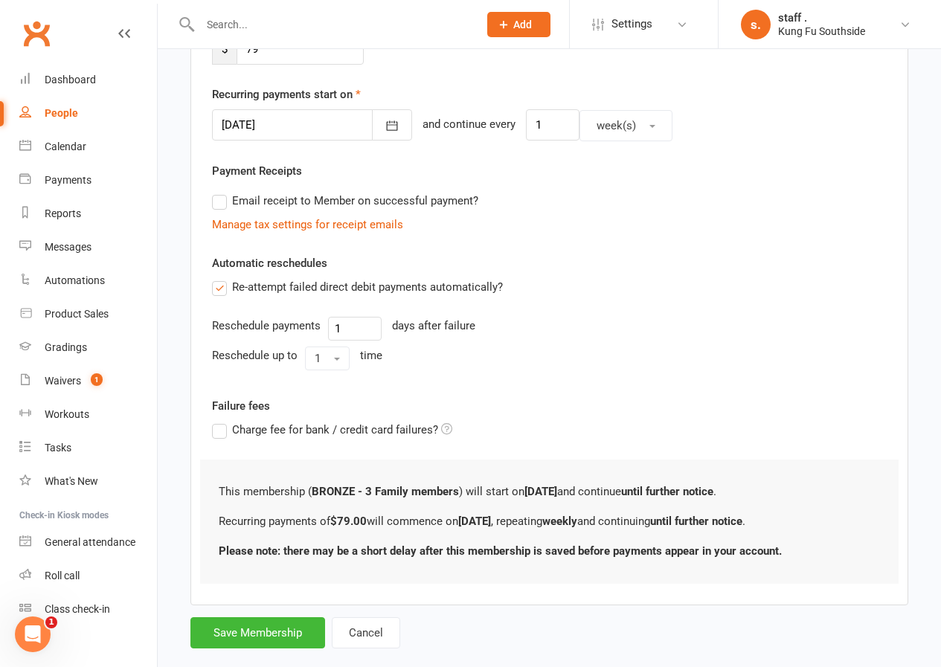
scroll to position [0, 0]
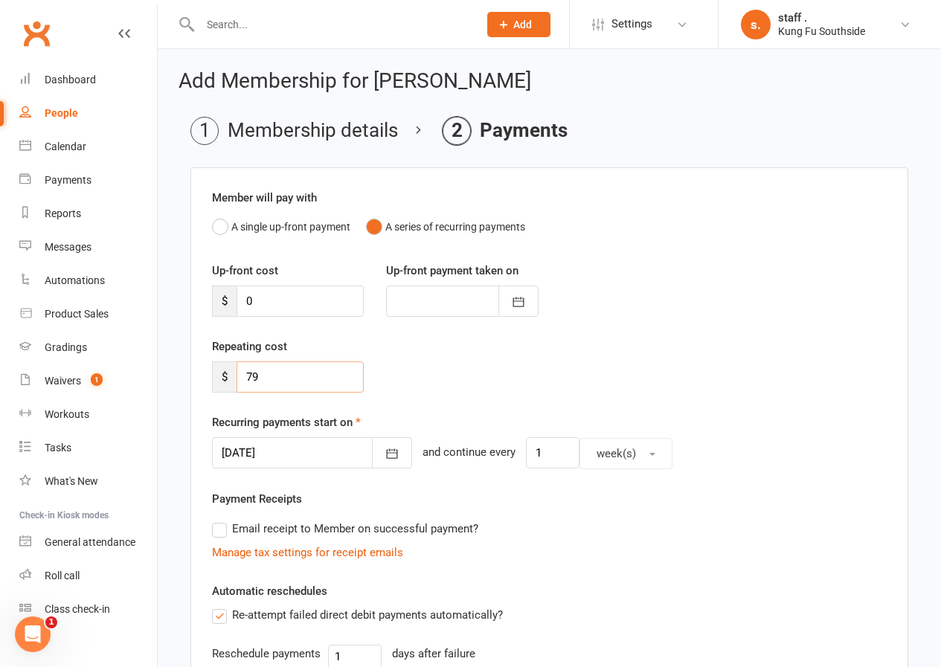
drag, startPoint x: 270, startPoint y: 381, endPoint x: 234, endPoint y: 381, distance: 36.4
click at [234, 381] on div "$ 79" at bounding box center [288, 376] width 152 height 31
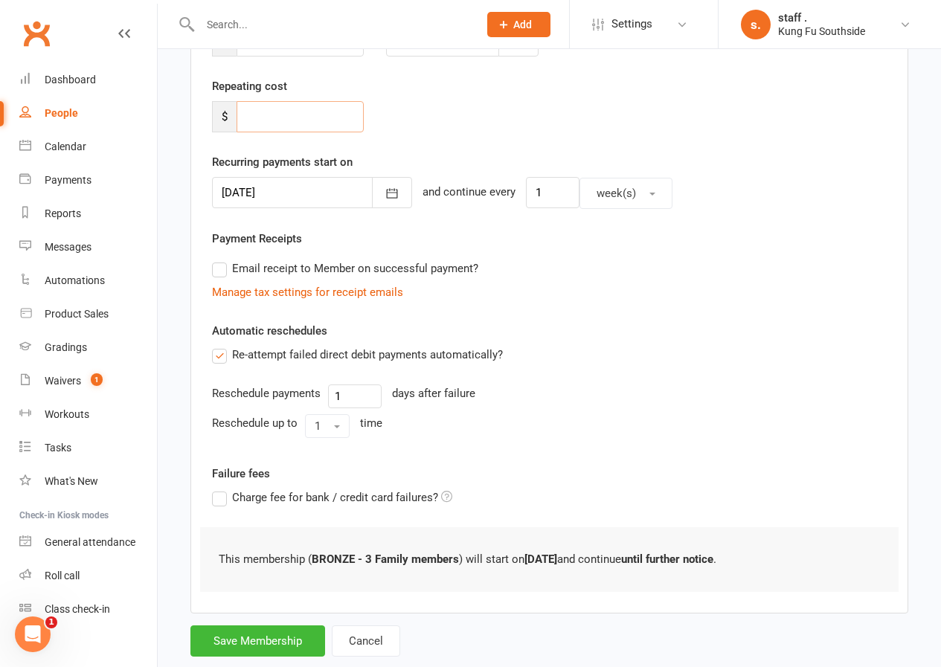
scroll to position [295, 0]
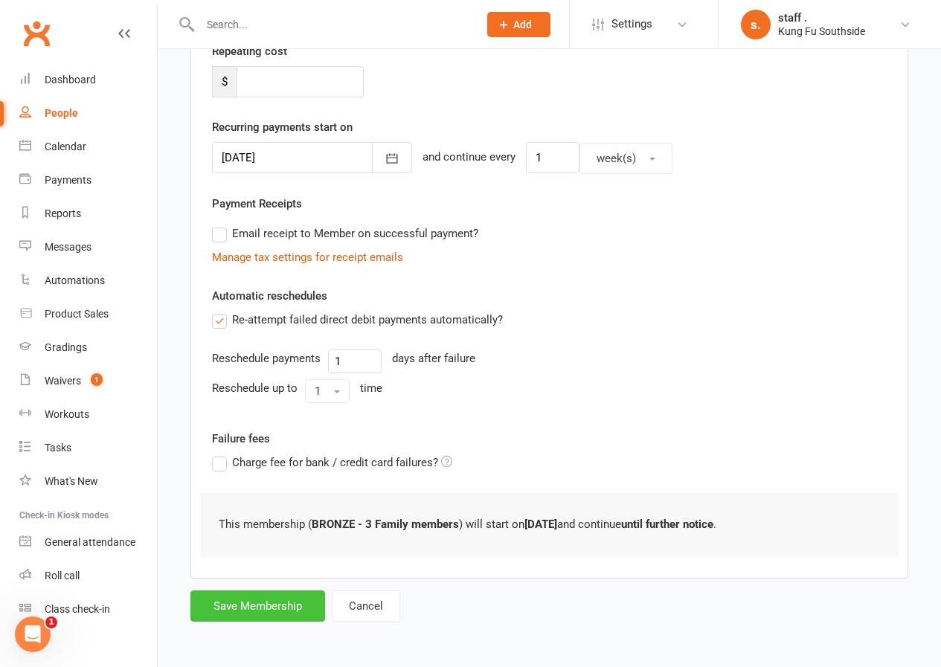
click at [278, 603] on button "Save Membership" at bounding box center [257, 606] width 135 height 31
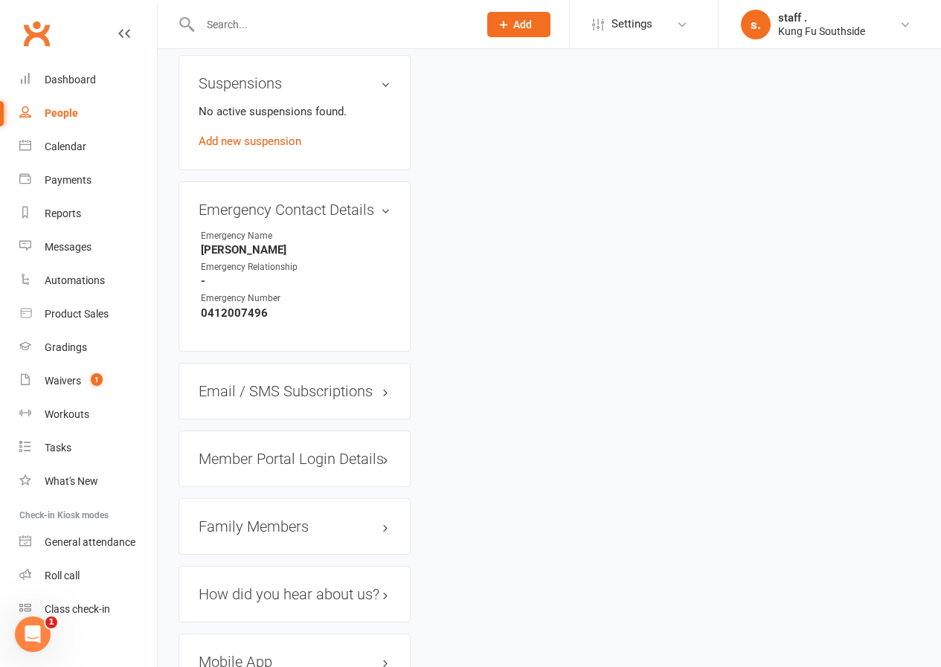
scroll to position [1264, 0]
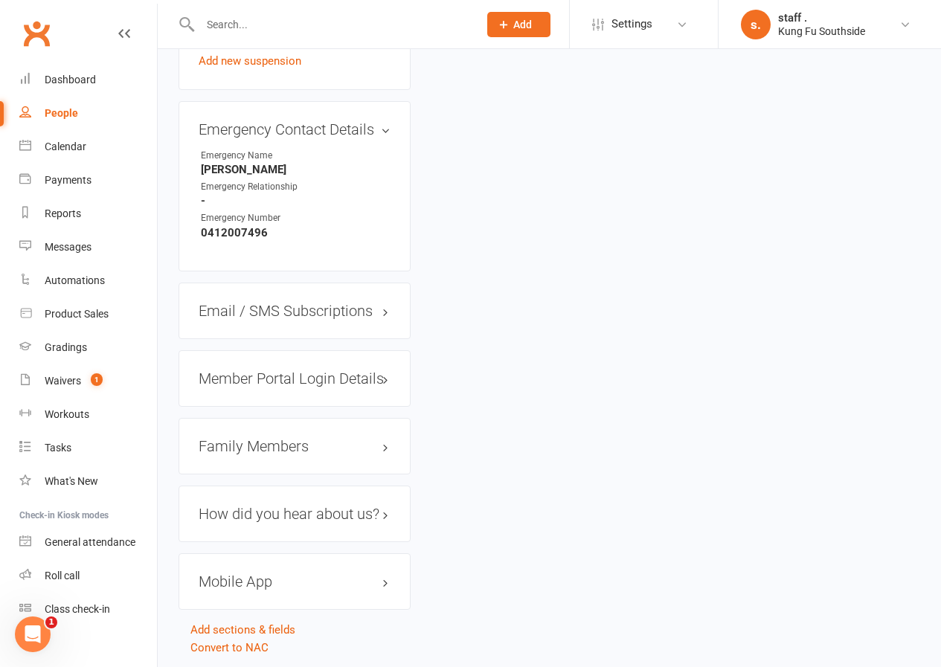
click at [270, 438] on h3 "Family Members" at bounding box center [295, 446] width 192 height 16
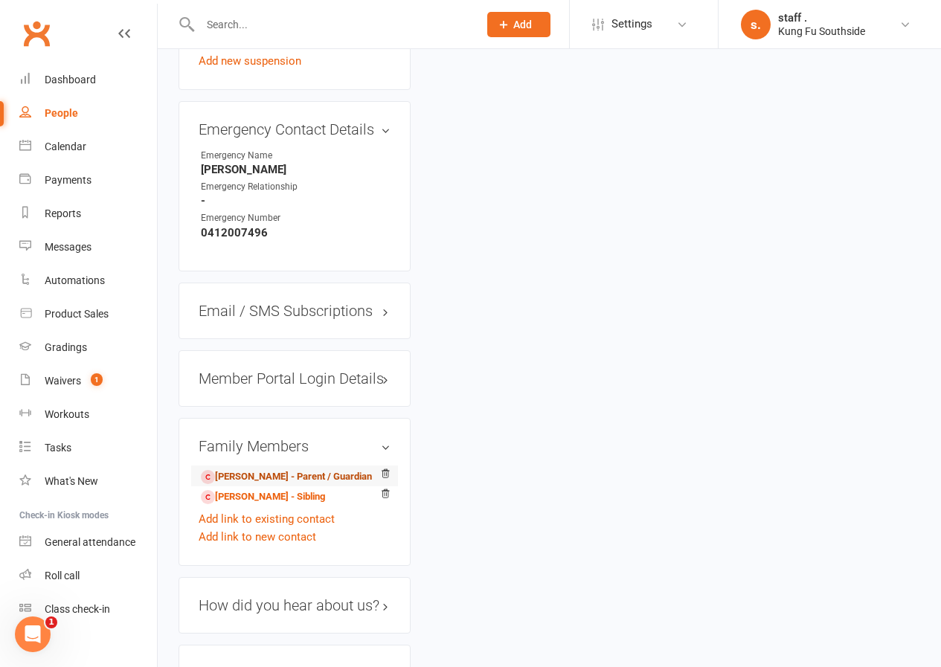
click at [267, 469] on link "Tim Kellet - Parent / Guardian" at bounding box center [286, 477] width 171 height 16
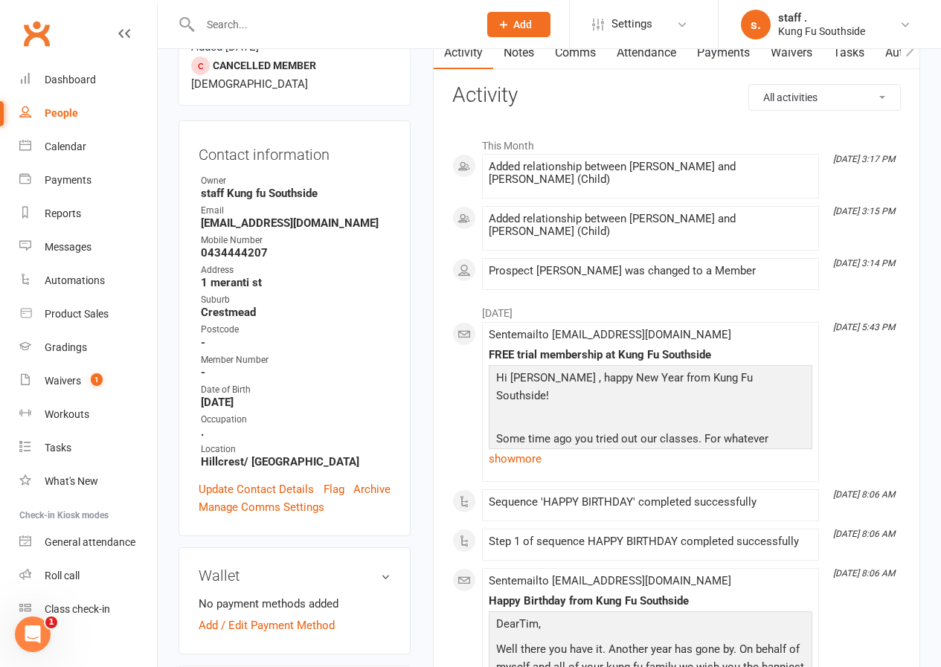
scroll to position [297, 0]
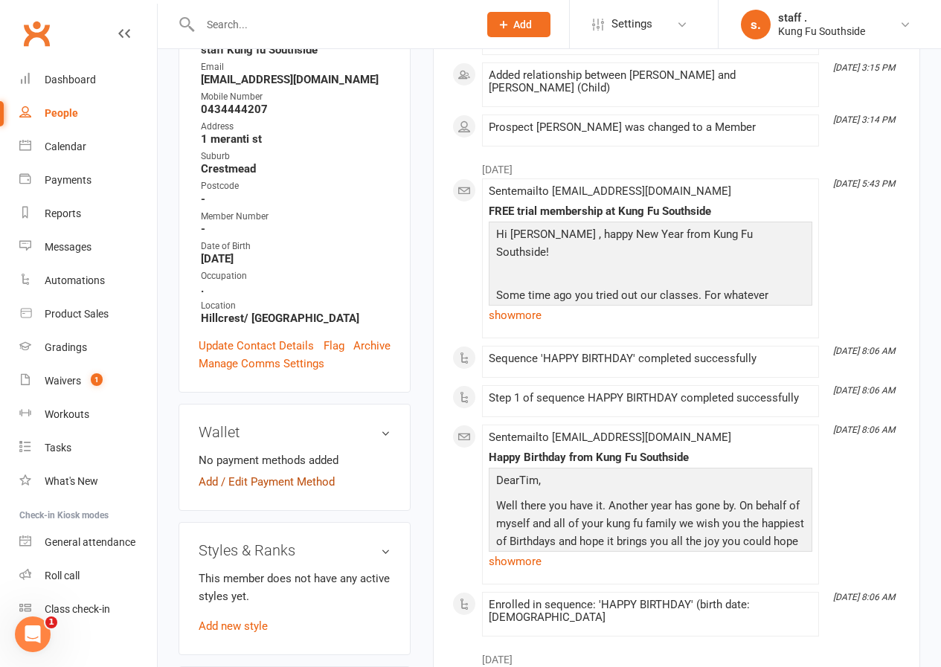
click at [265, 473] on link "Add / Edit Payment Method" at bounding box center [267, 482] width 136 height 18
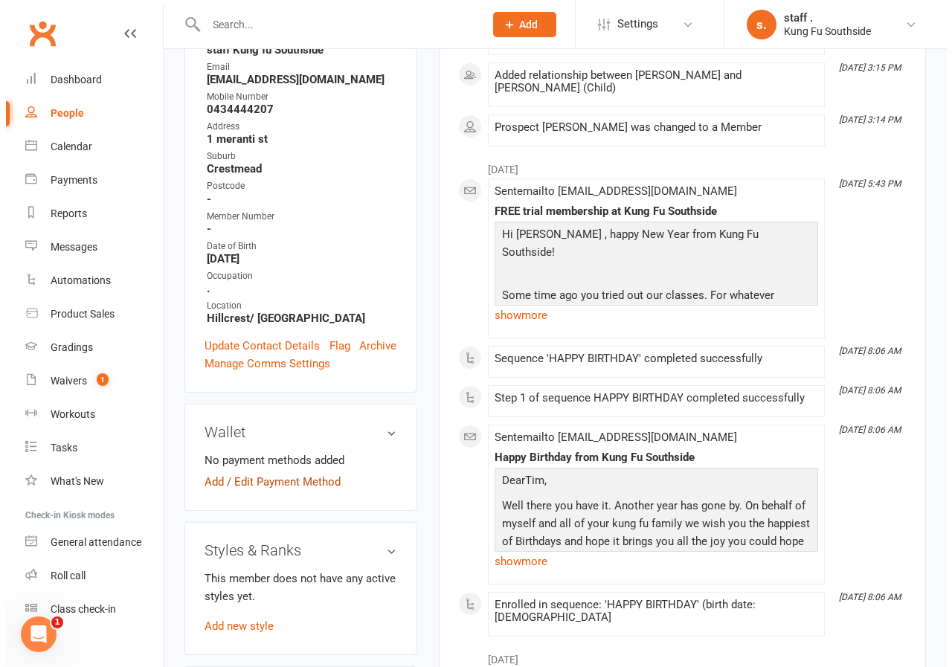
scroll to position [283, 0]
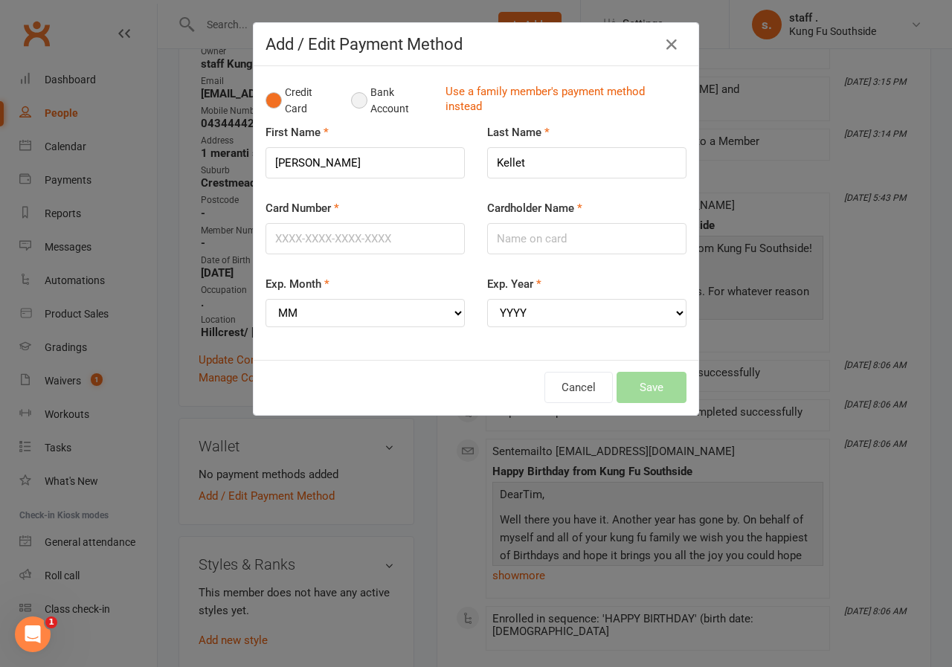
click at [352, 97] on button "Bank Account" at bounding box center [392, 100] width 83 height 45
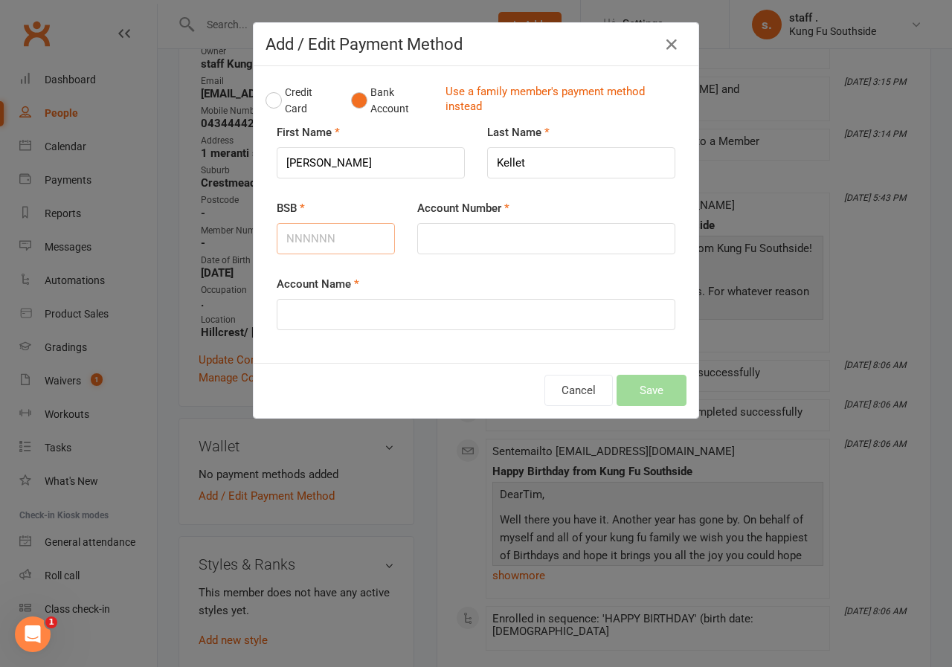
click at [312, 239] on input "BSB" at bounding box center [336, 238] width 118 height 31
type input "062622"
click at [420, 239] on input "Account Number" at bounding box center [546, 238] width 258 height 31
type input "00648759"
click at [369, 315] on input "Account Name" at bounding box center [476, 314] width 399 height 31
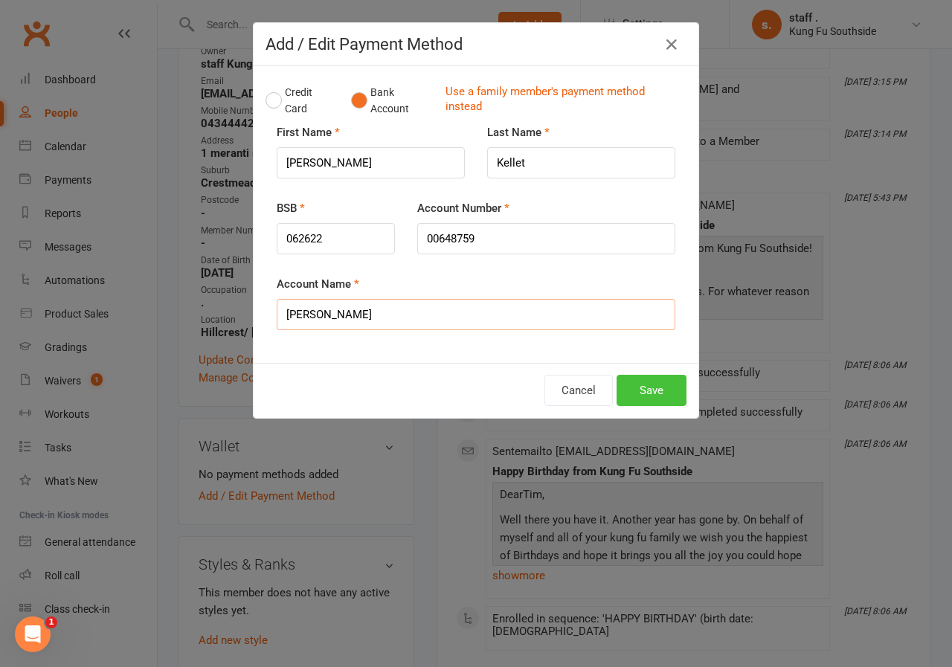
type input "Timothy Kellet"
click at [637, 399] on button "Save" at bounding box center [652, 390] width 70 height 31
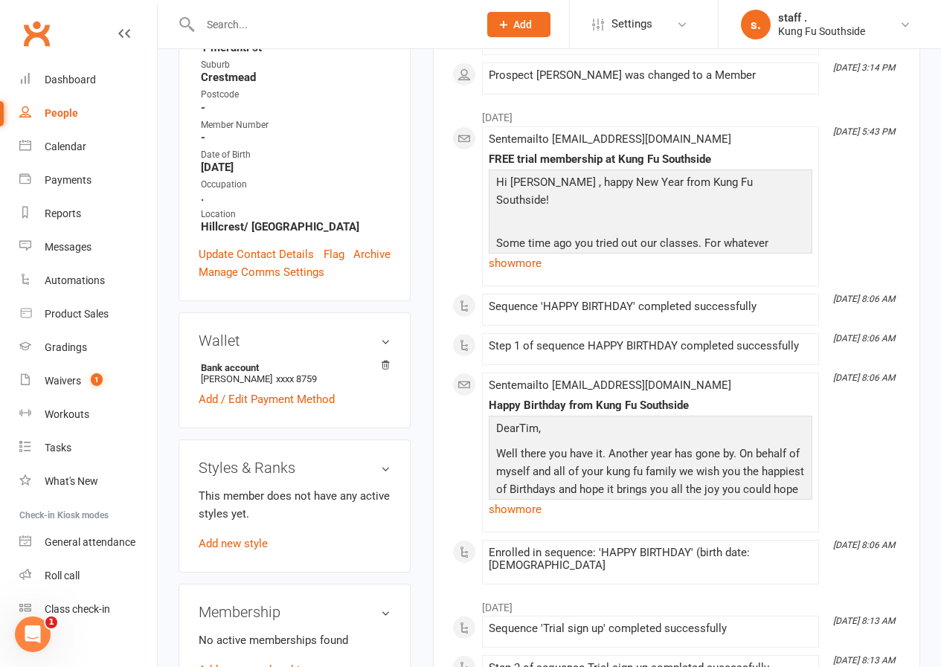
scroll to position [521, 0]
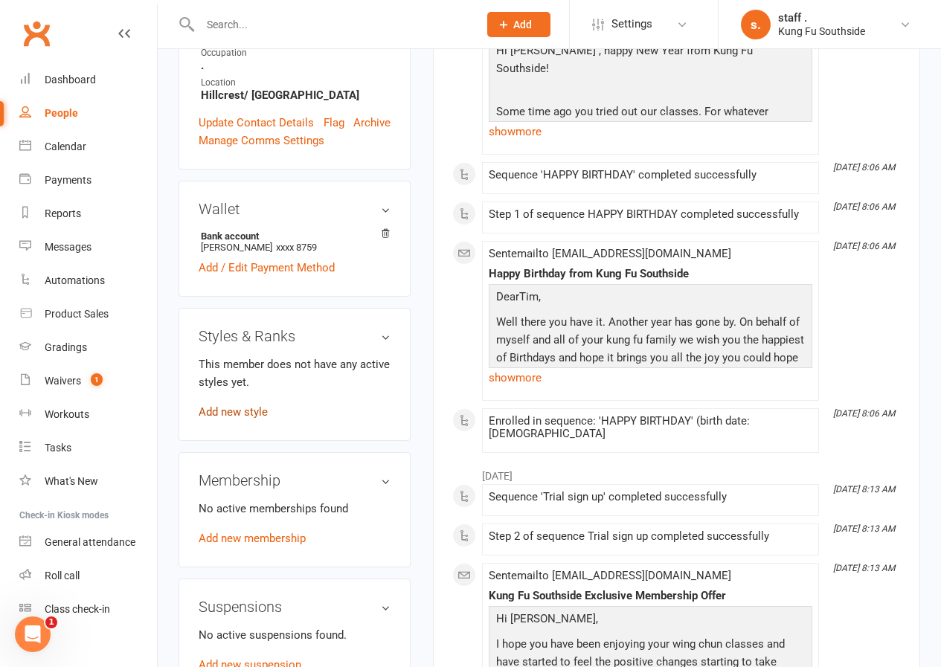
click at [263, 405] on link "Add new style" at bounding box center [233, 411] width 69 height 13
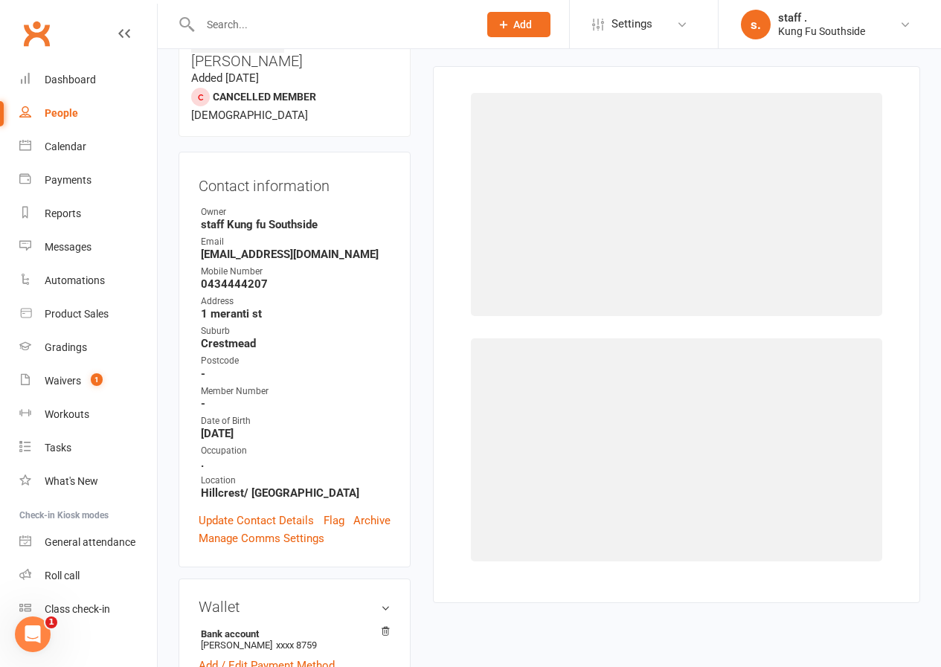
scroll to position [115, 0]
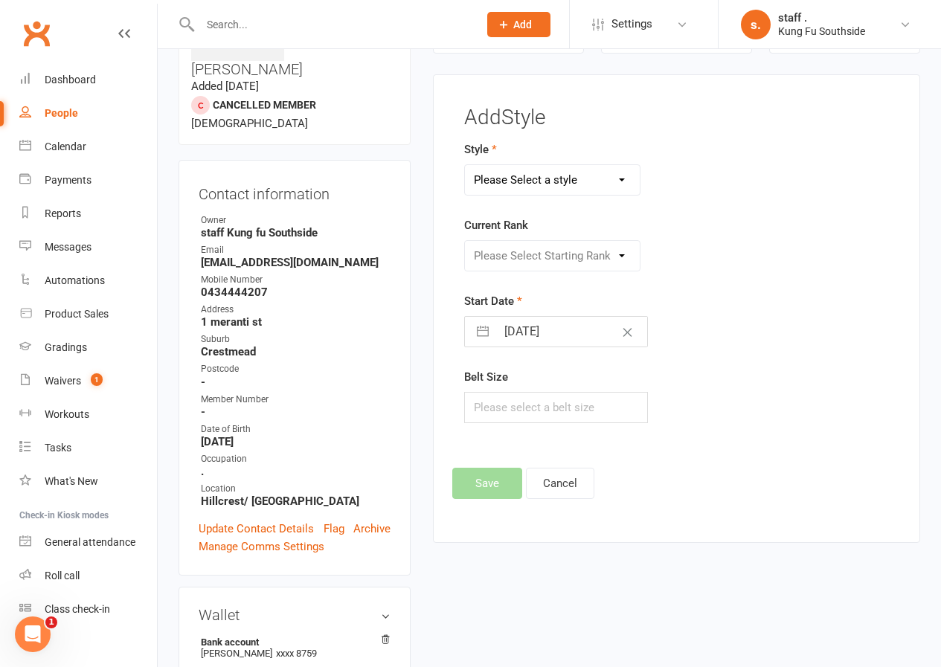
click at [516, 181] on select "Please Select a style Adults Wing Chun Dragons Fitness Training Grasshoppers Ir…" at bounding box center [552, 180] width 175 height 30
select select "726"
click at [465, 165] on select "Please Select a style Adults Wing Chun Dragons Fitness Training Grasshoppers Ir…" at bounding box center [552, 180] width 175 height 30
click at [516, 257] on select "Please Select Starting Rank Level 0 Level1 level2 Level3 Level4 Level5 Level6 L…" at bounding box center [552, 256] width 175 height 30
select select "6534"
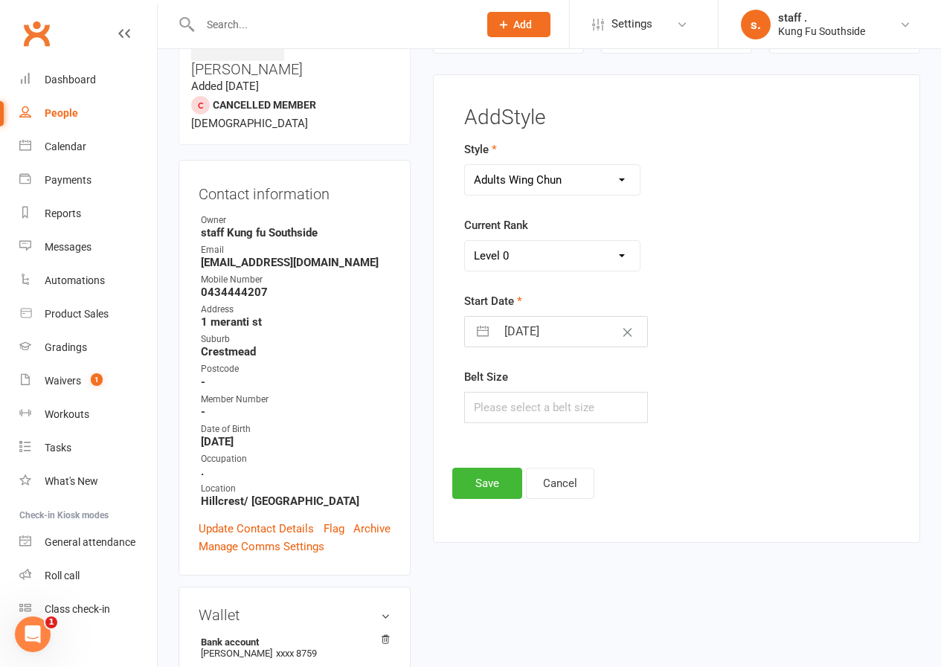
click at [465, 241] on select "Please Select Starting Rank Level 0 Level1 level2 Level3 Level4 Level5 Level6 L…" at bounding box center [552, 256] width 175 height 30
click at [476, 477] on button "Save" at bounding box center [487, 483] width 70 height 31
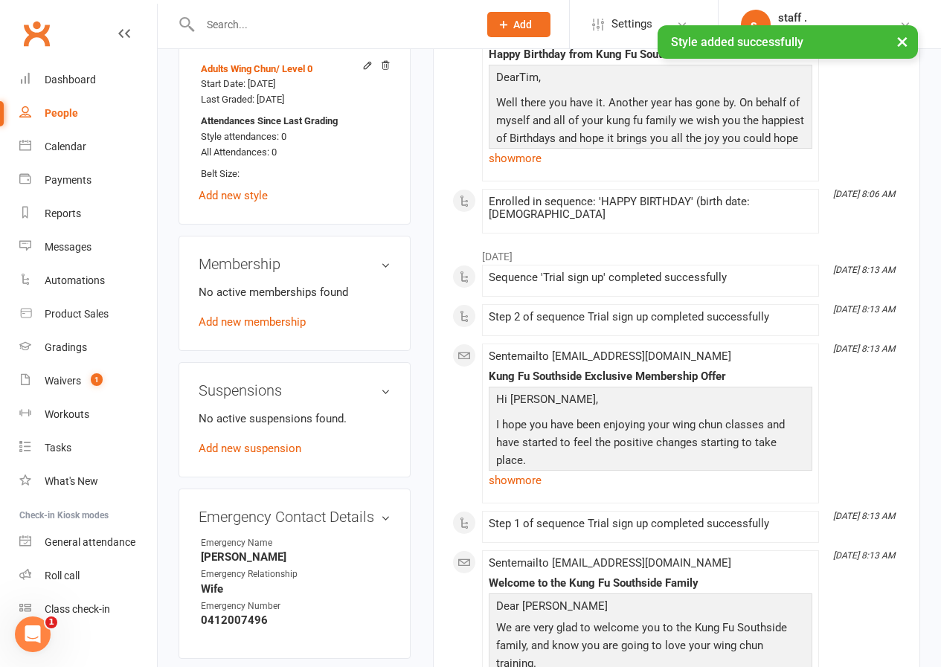
scroll to position [858, 0]
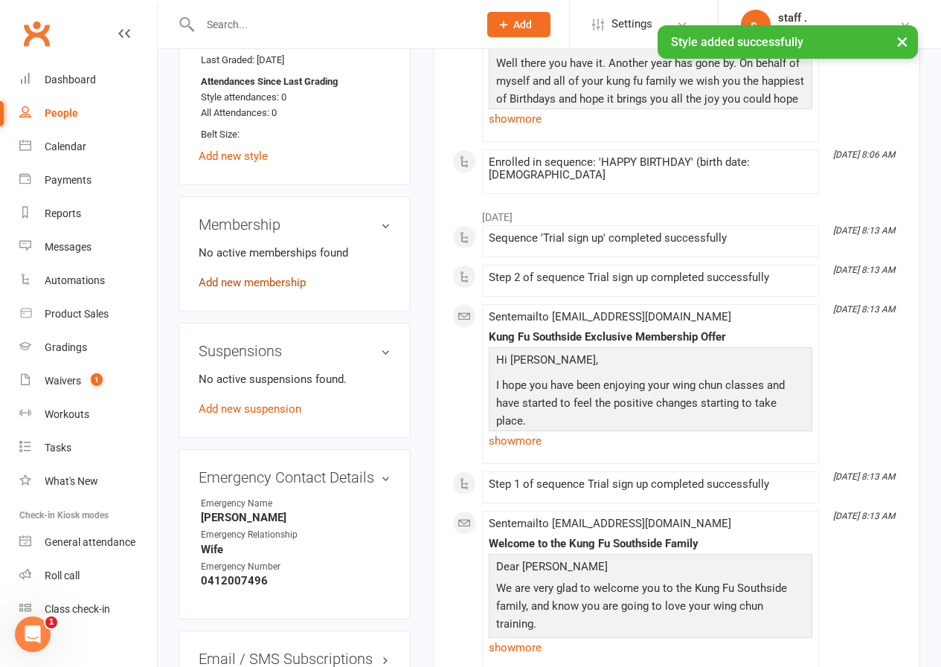
click at [257, 276] on link "Add new membership" at bounding box center [252, 282] width 107 height 13
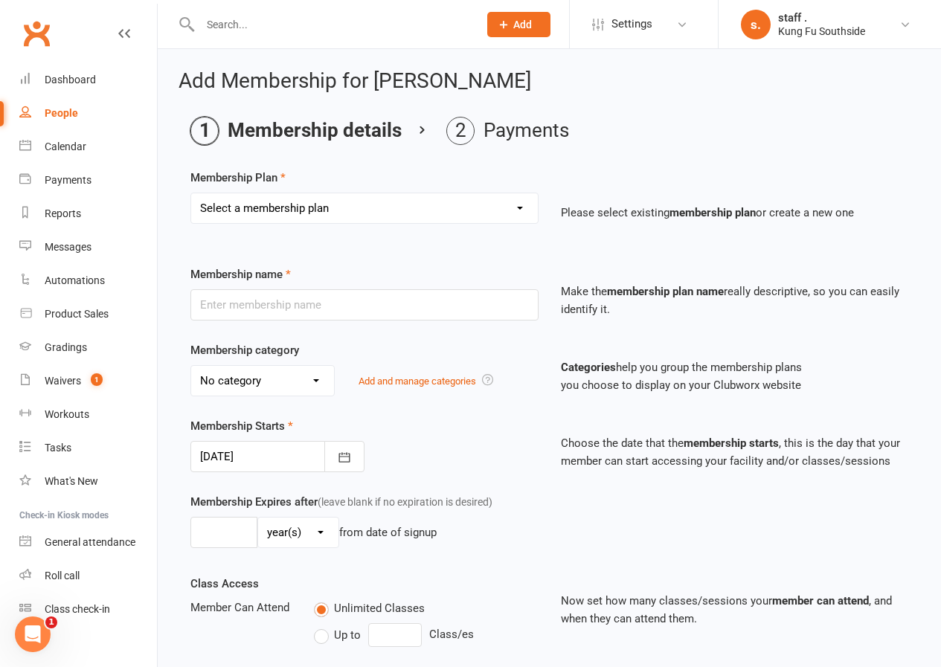
click at [257, 210] on select "Select a membership plan Create new Membership Plan GOLD GOLD - 2 Family member…" at bounding box center [364, 208] width 347 height 30
select select "9"
click at [191, 193] on select "Select a membership plan Create new Membership Plan GOLD GOLD - 2 Family member…" at bounding box center [364, 208] width 347 height 30
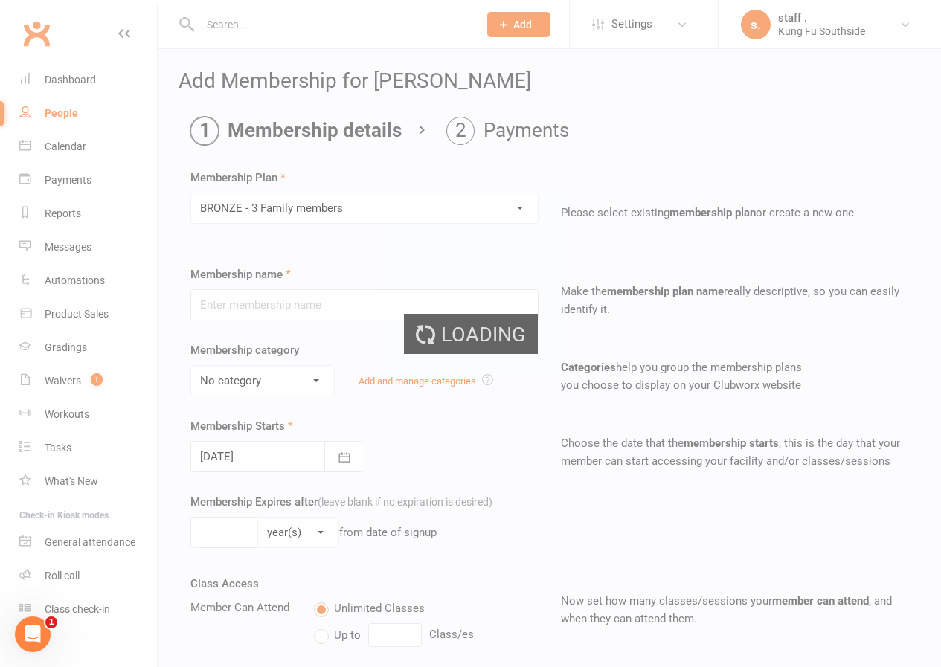
type input "BRONZE - 3 Family members"
select select "1"
type input "0"
type input "2"
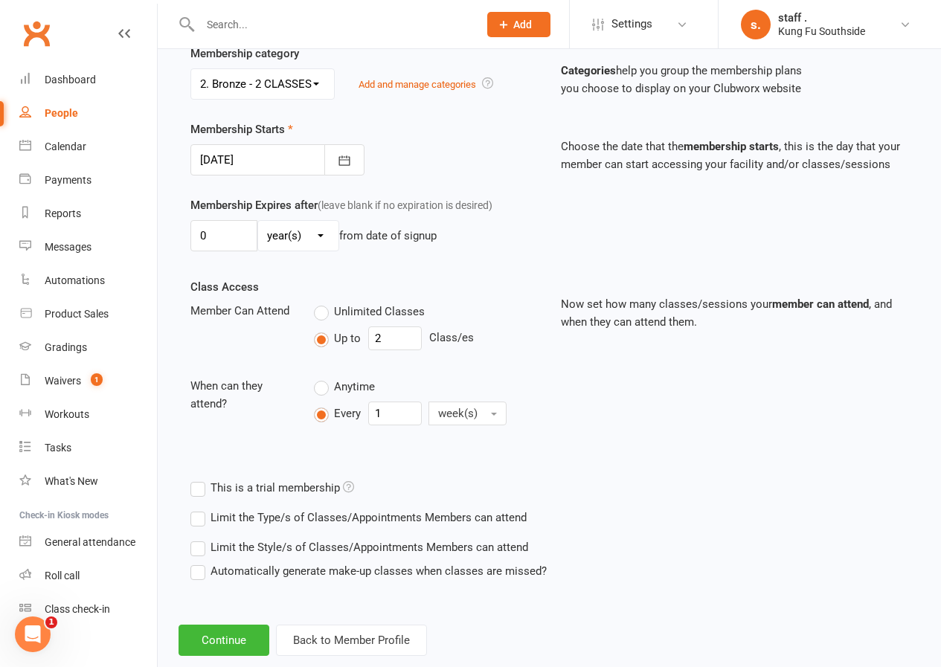
scroll to position [297, 0]
click at [234, 642] on button "Continue" at bounding box center [223, 639] width 91 height 31
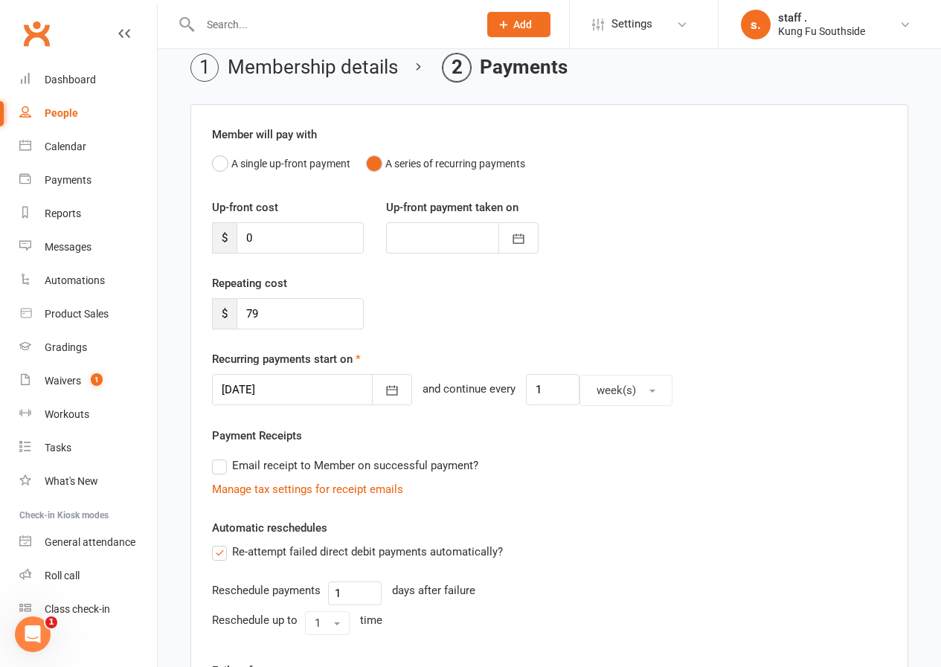
scroll to position [149, 0]
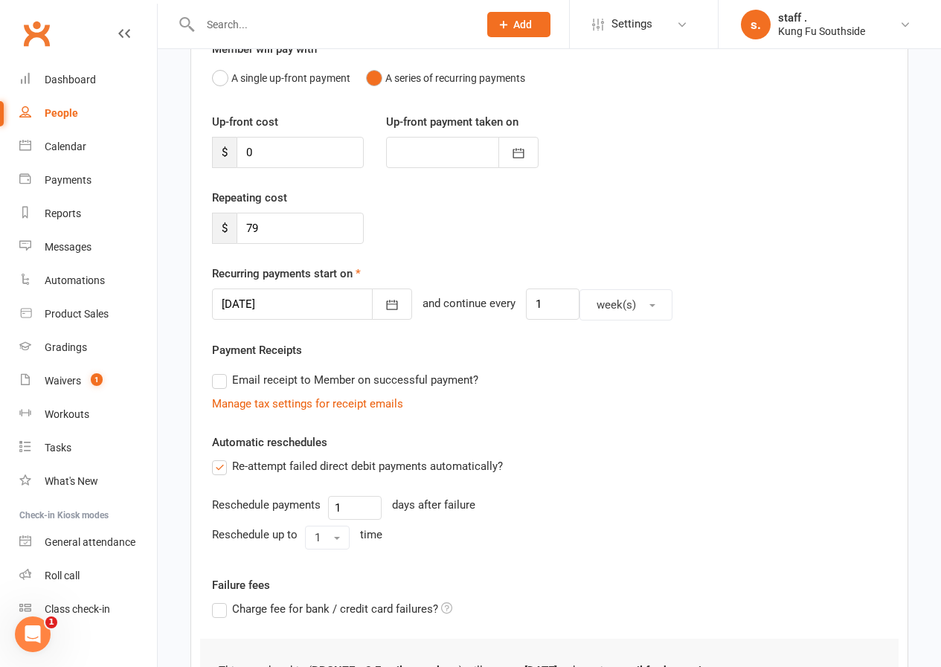
click at [274, 311] on div at bounding box center [312, 304] width 200 height 31
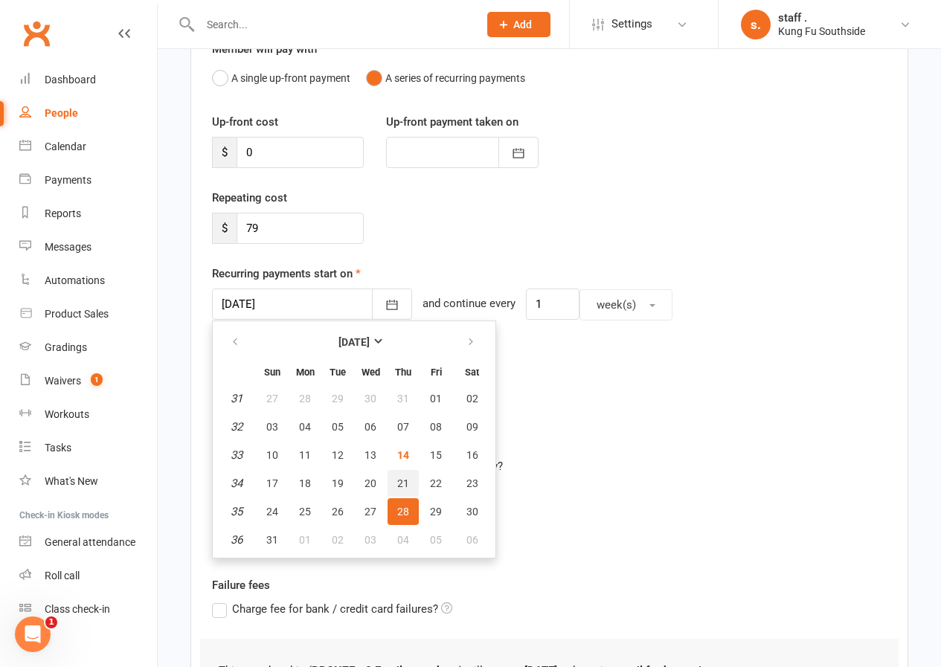
click at [402, 482] on span "21" at bounding box center [403, 483] width 12 height 12
type input "21 Aug 2025"
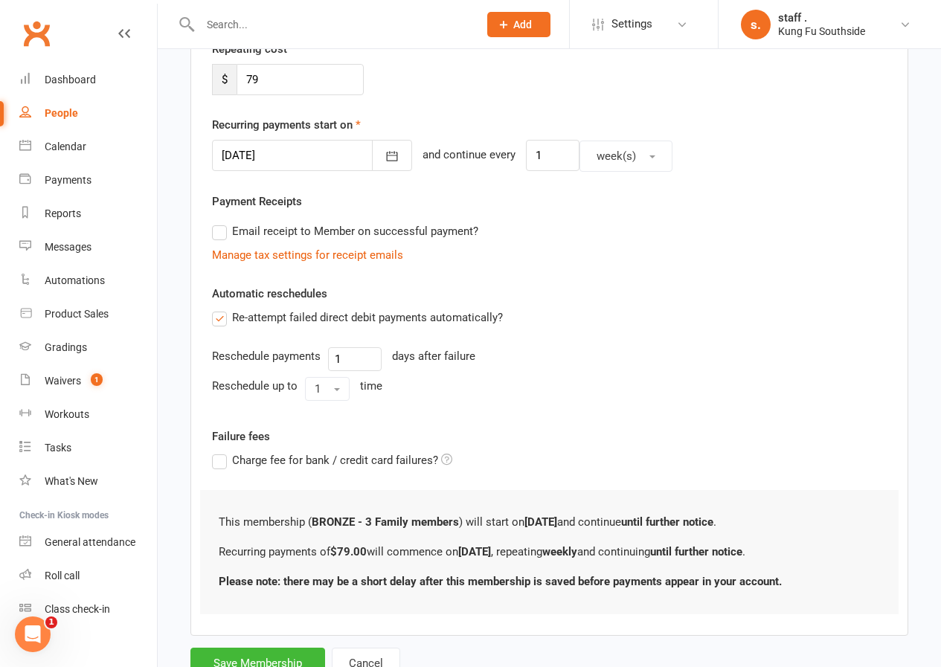
scroll to position [355, 0]
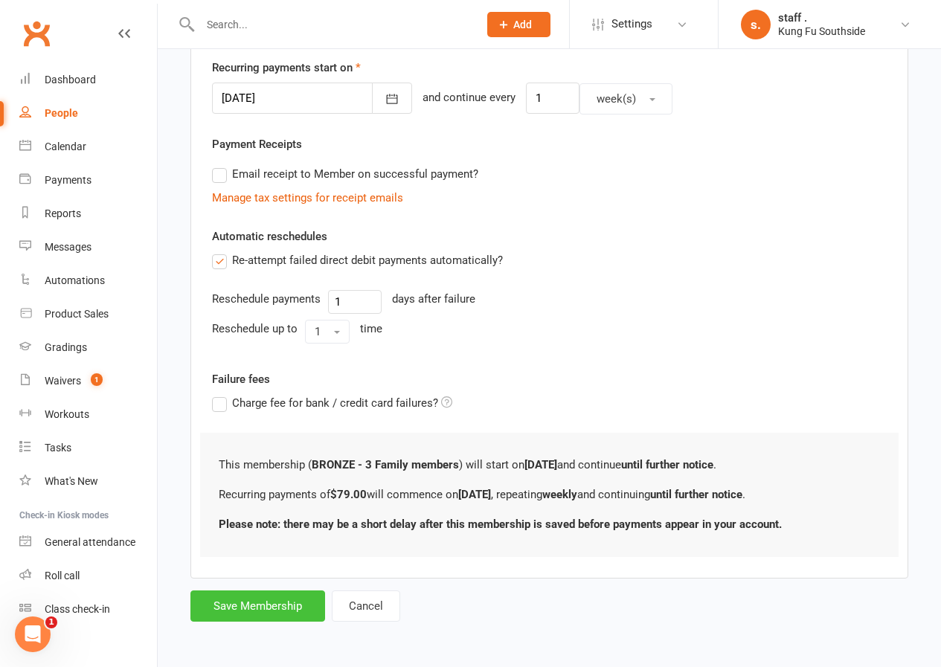
click at [272, 605] on button "Save Membership" at bounding box center [257, 606] width 135 height 31
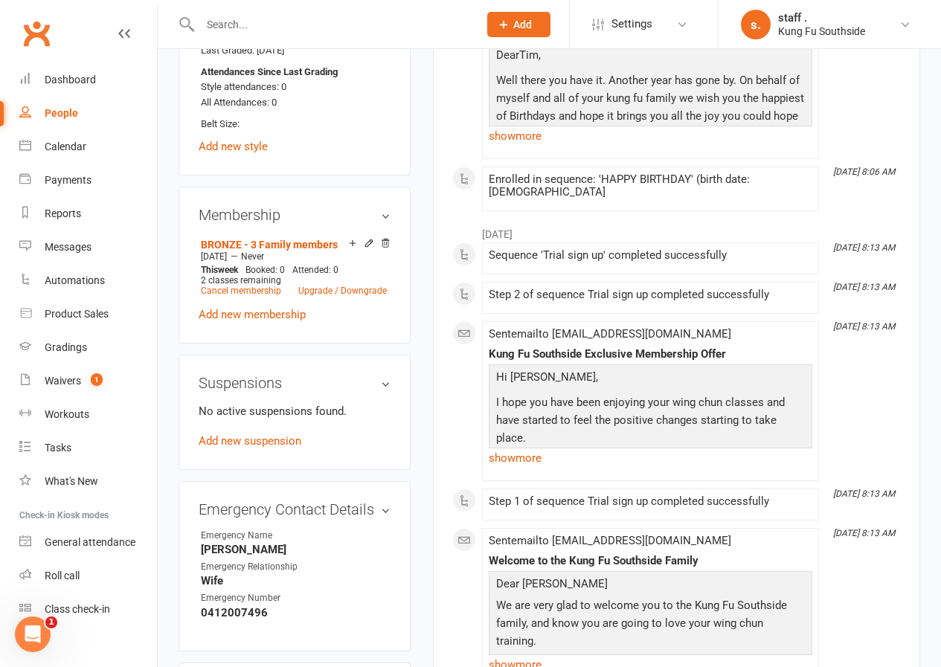
scroll to position [1264, 0]
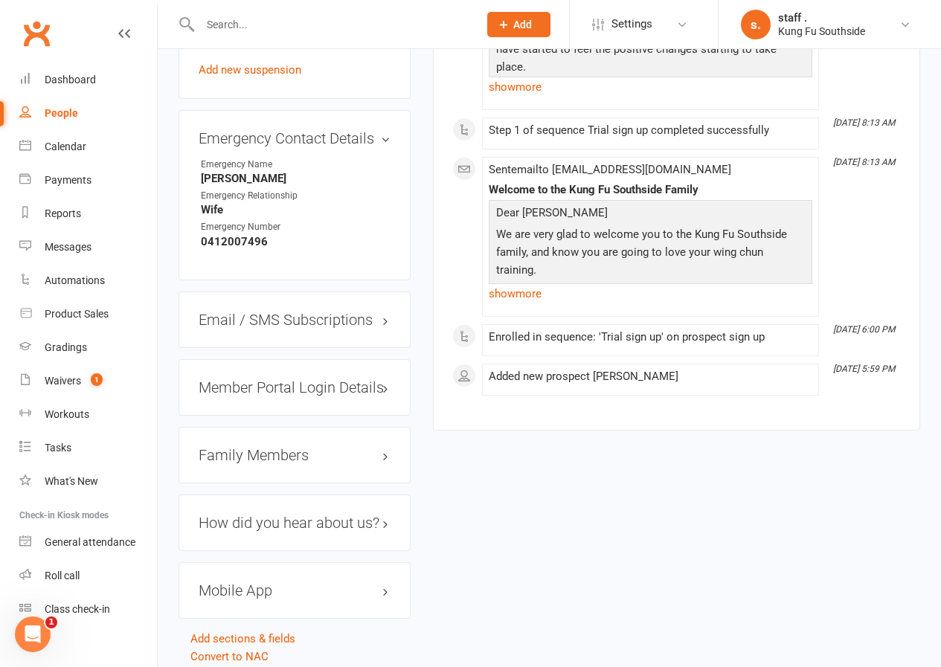
click at [273, 582] on h3 "Mobile App" at bounding box center [295, 590] width 192 height 16
click at [255, 614] on span at bounding box center [247, 621] width 15 height 15
click at [242, 619] on input "checkbox" at bounding box center [242, 619] width 0 height 0
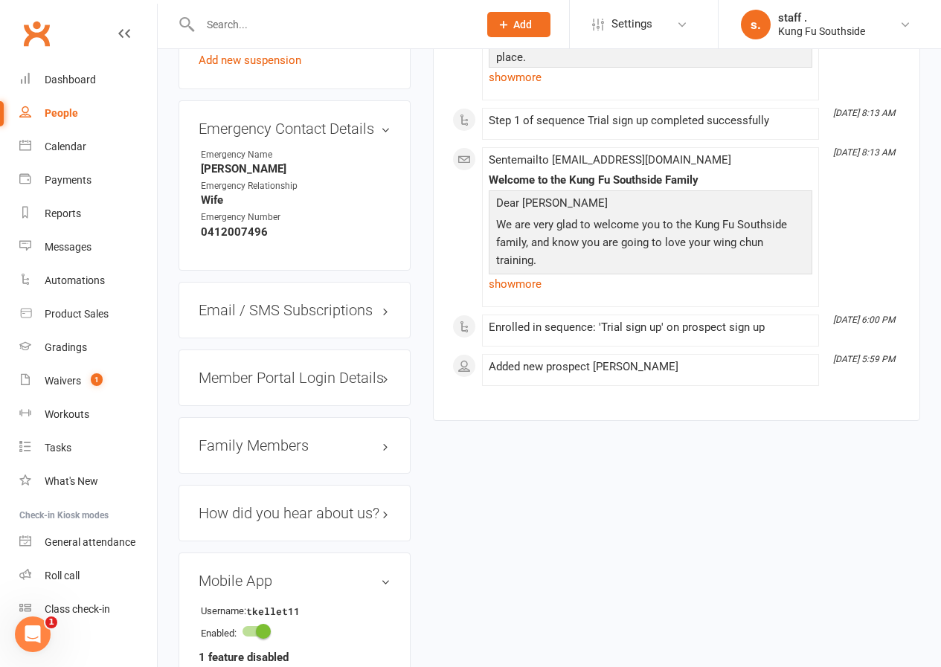
scroll to position [1400, 0]
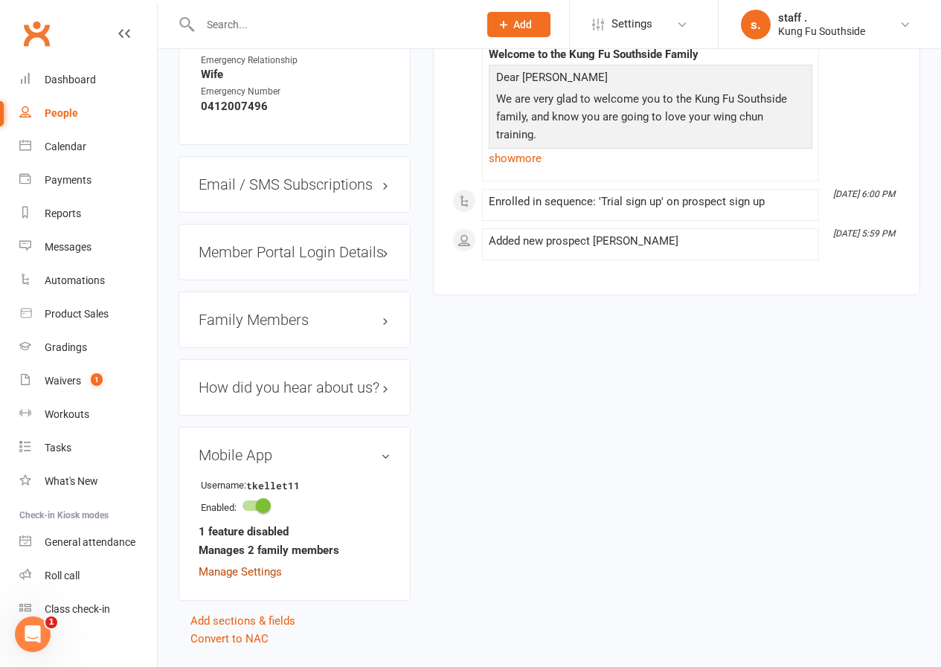
click at [259, 565] on link "Manage Settings" at bounding box center [240, 571] width 83 height 13
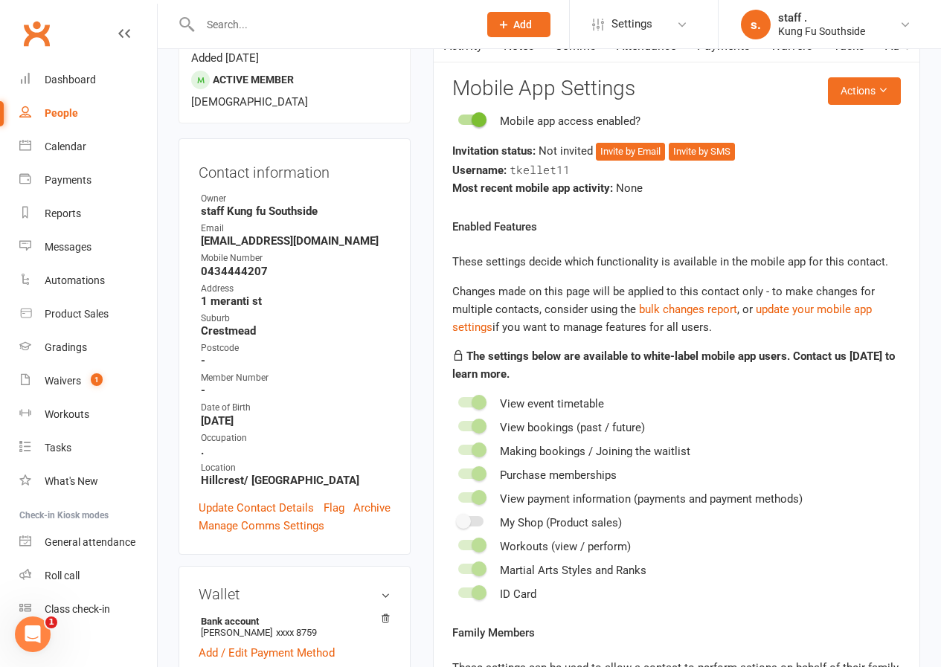
scroll to position [115, 0]
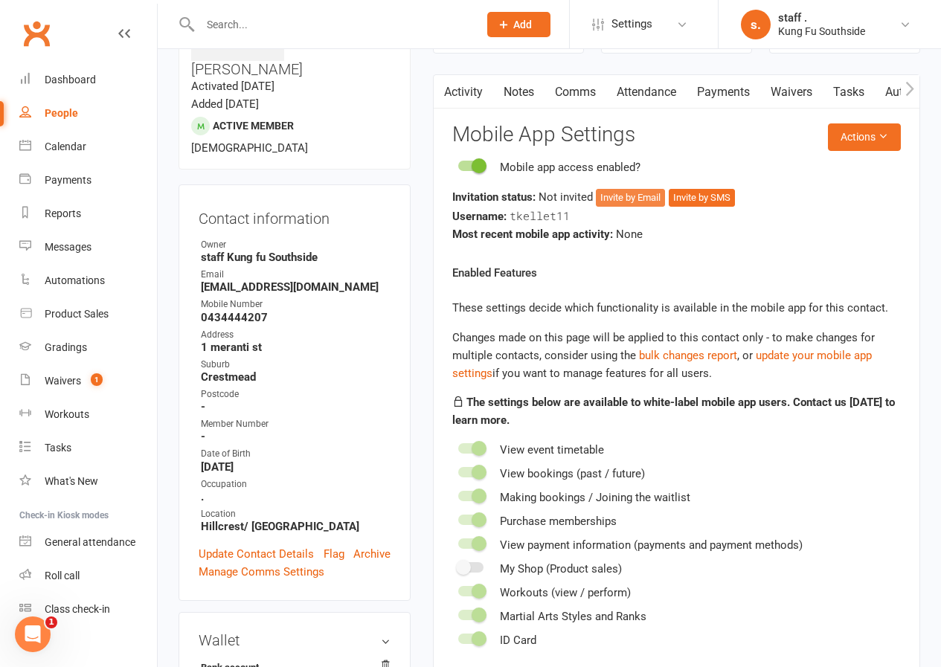
click at [645, 200] on button "Invite by Email" at bounding box center [630, 198] width 69 height 18
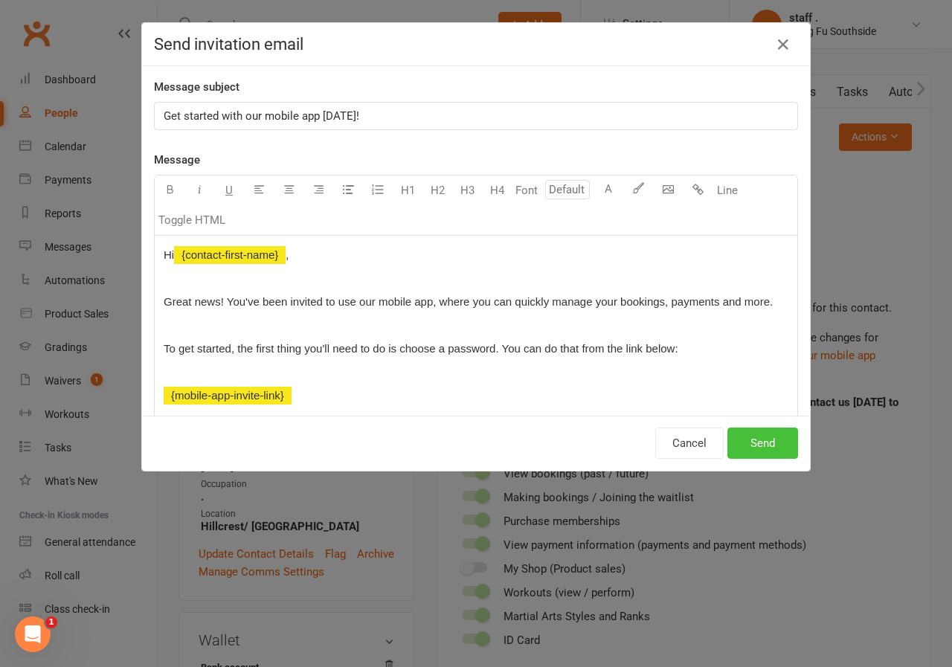
click at [757, 450] on button "Send" at bounding box center [762, 443] width 71 height 31
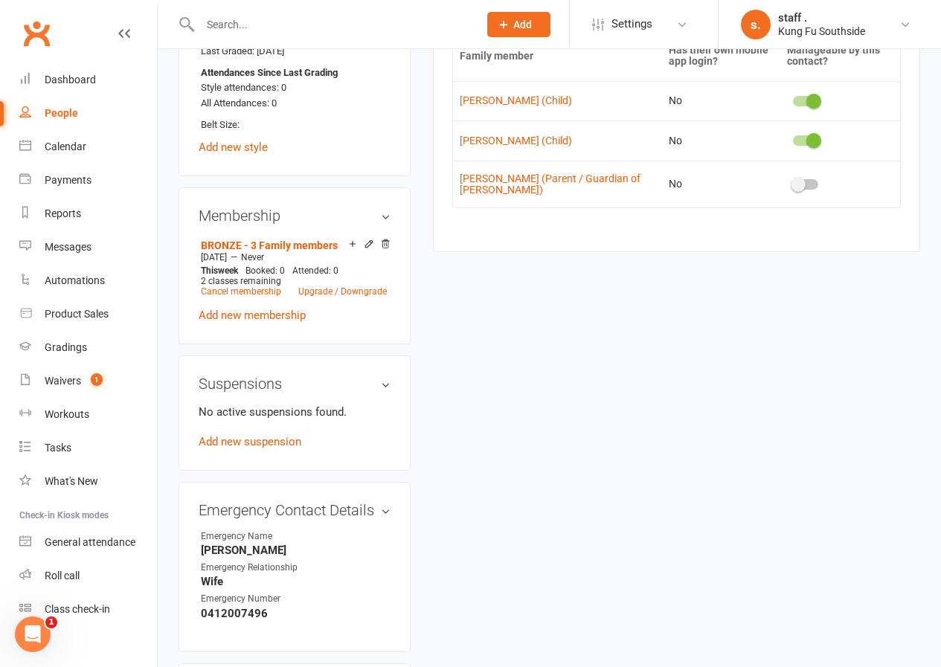
scroll to position [1190, 0]
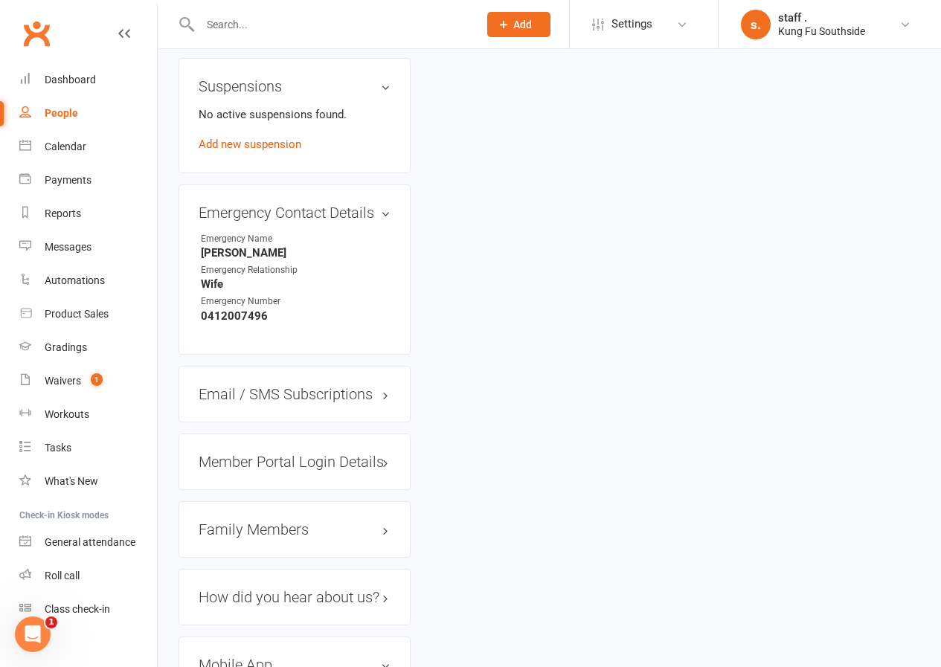
click at [297, 521] on h3 "Family Members" at bounding box center [295, 529] width 192 height 16
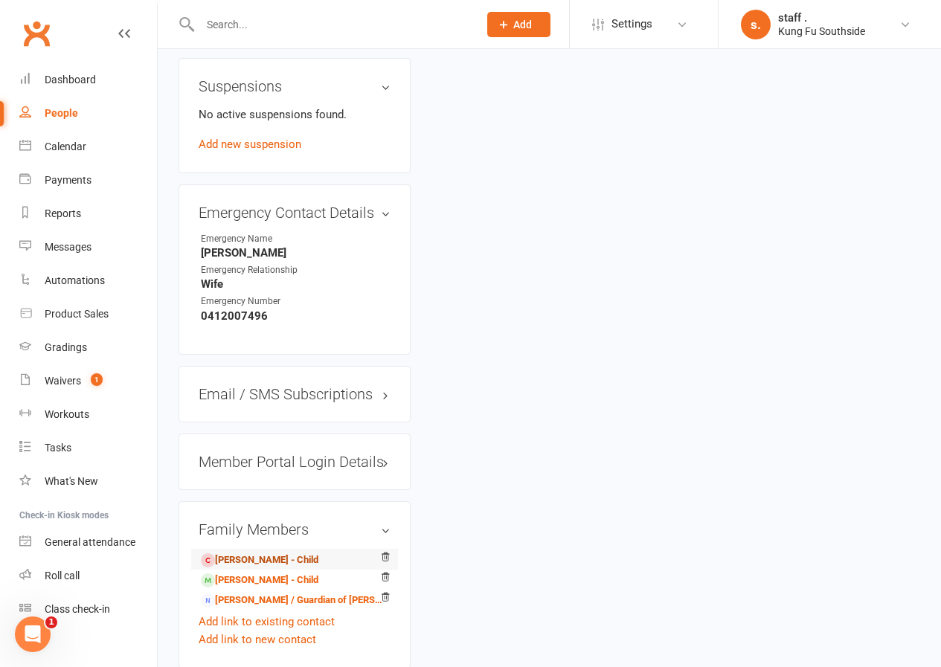
click at [274, 553] on link "Isabel Kellet - Child" at bounding box center [260, 561] width 118 height 16
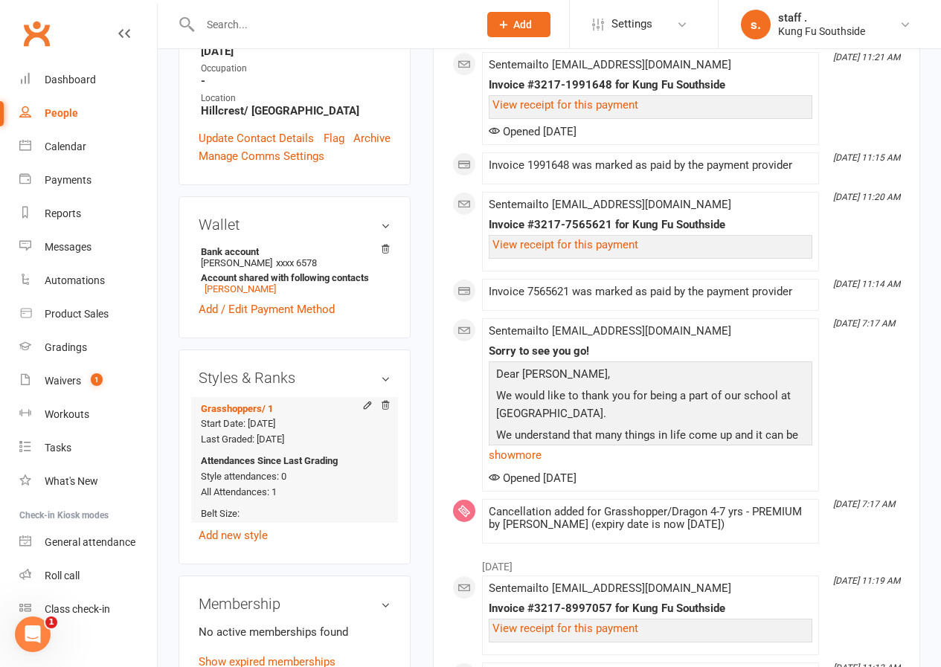
scroll to position [595, 0]
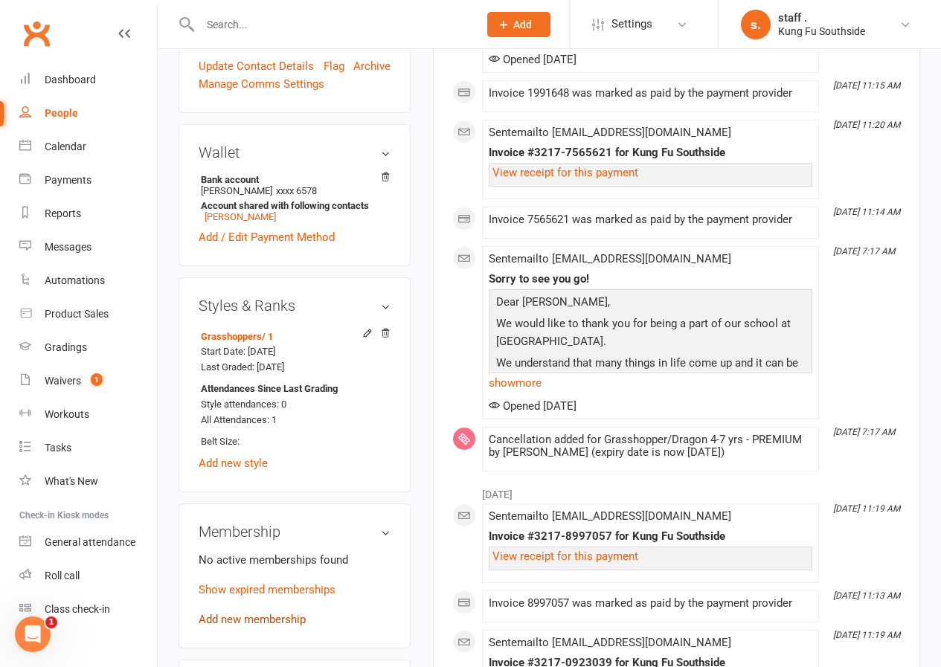
click at [254, 613] on link "Add new membership" at bounding box center [252, 619] width 107 height 13
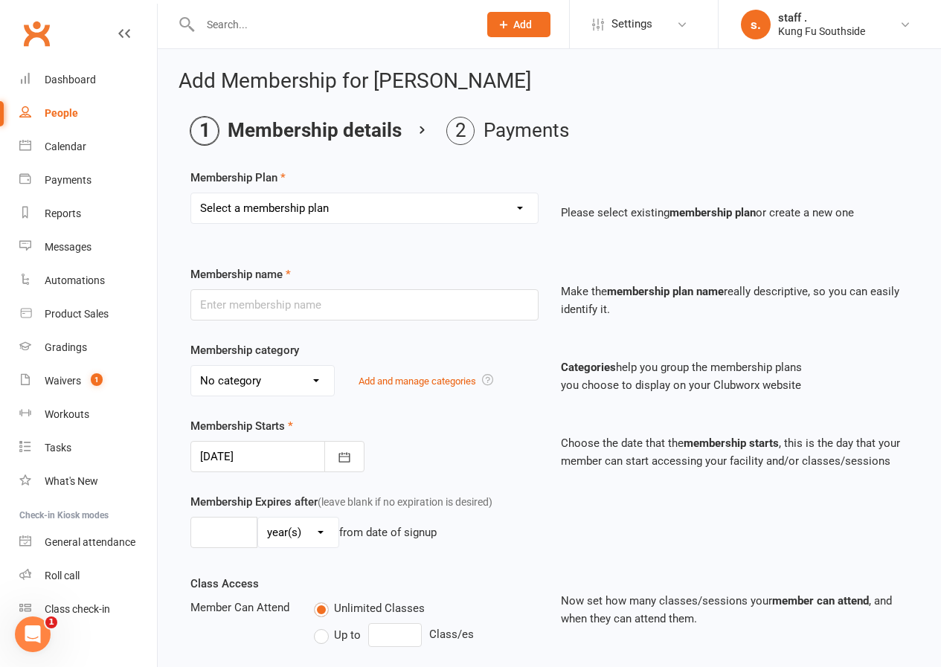
click at [315, 211] on select "Select a membership plan Create new Membership Plan GOLD GOLD - 2 Family member…" at bounding box center [364, 208] width 347 height 30
select select "9"
click at [191, 193] on select "Select a membership plan Create new Membership Plan GOLD GOLD - 2 Family member…" at bounding box center [364, 208] width 347 height 30
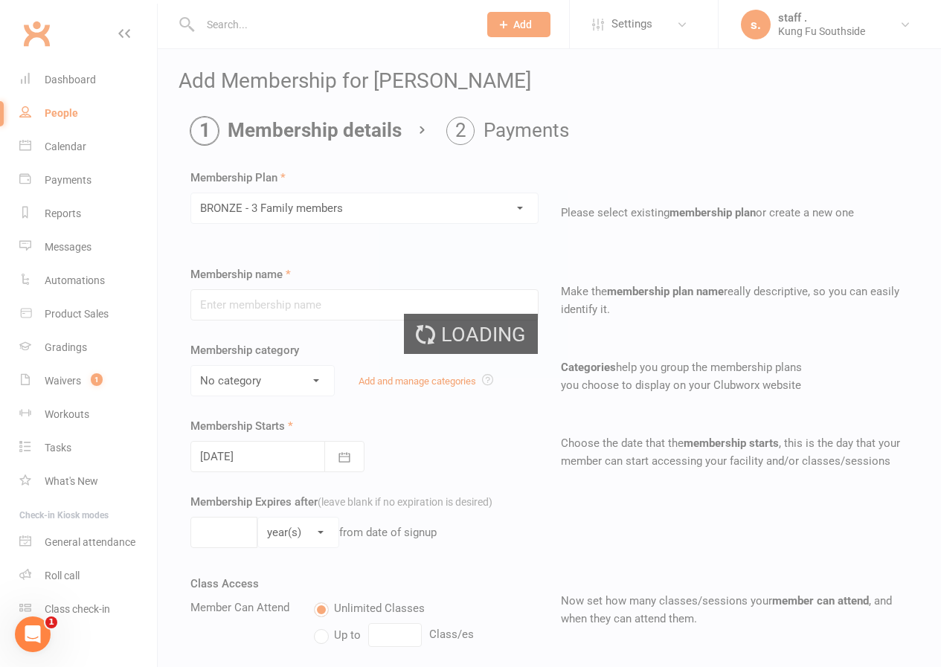
type input "BRONZE - 3 Family members"
select select "1"
type input "0"
type input "2"
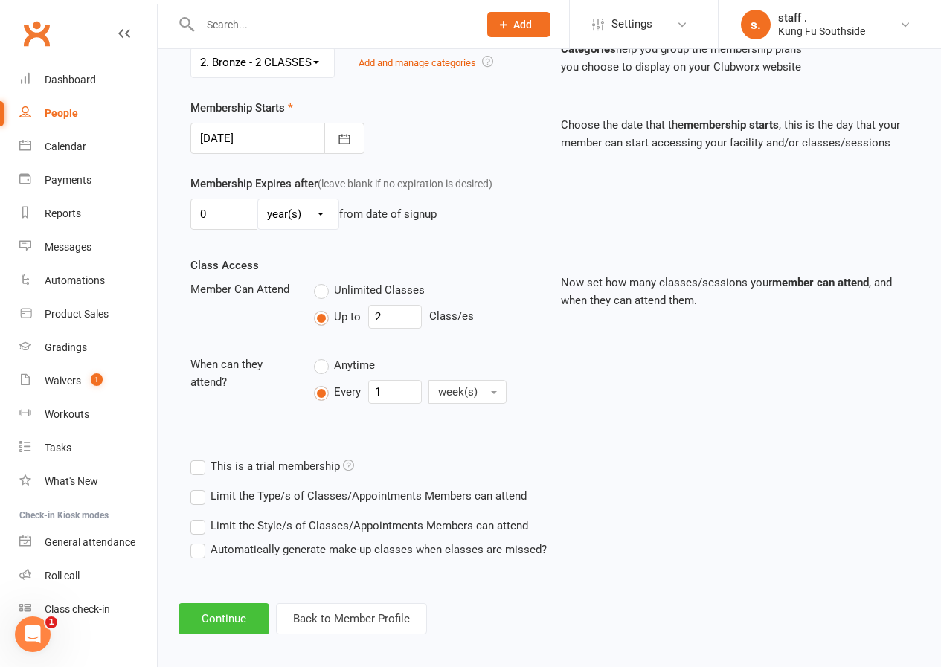
scroll to position [328, 0]
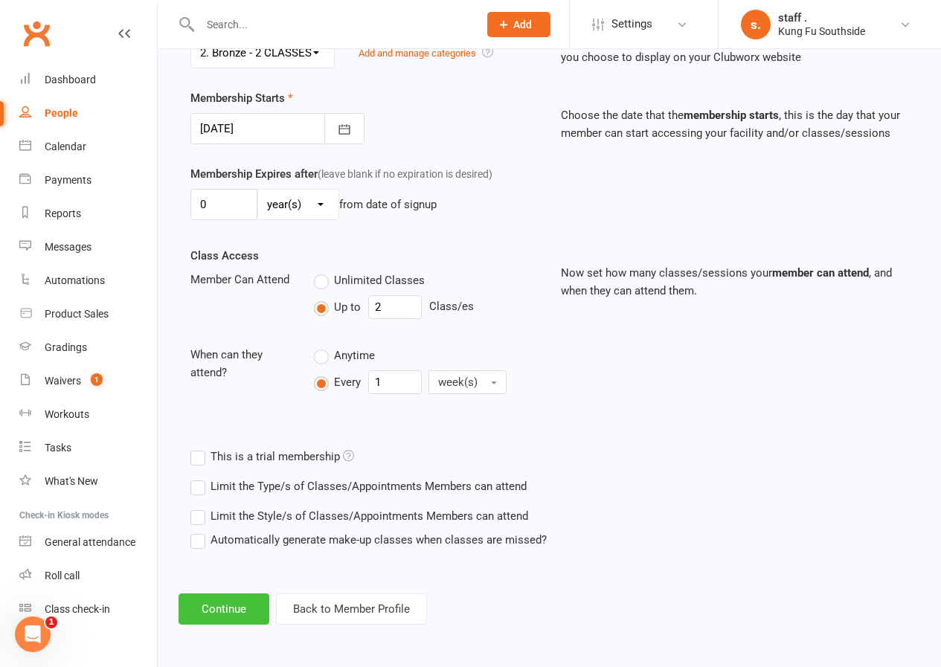
click at [208, 617] on button "Continue" at bounding box center [223, 609] width 91 height 31
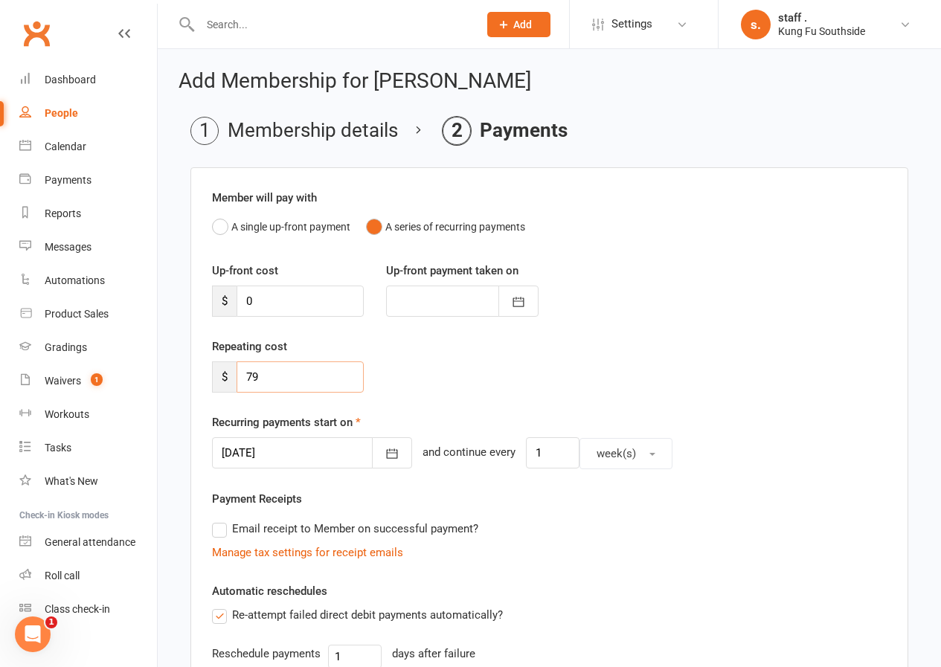
drag, startPoint x: 265, startPoint y: 384, endPoint x: 242, endPoint y: 385, distance: 23.1
click at [242, 385] on input "79" at bounding box center [300, 376] width 127 height 31
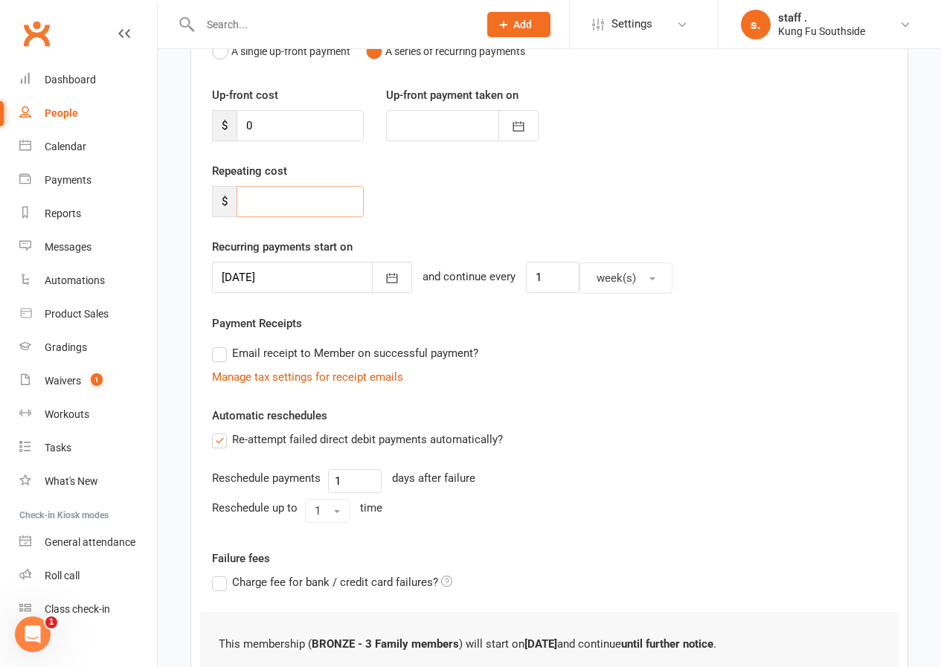
scroll to position [295, 0]
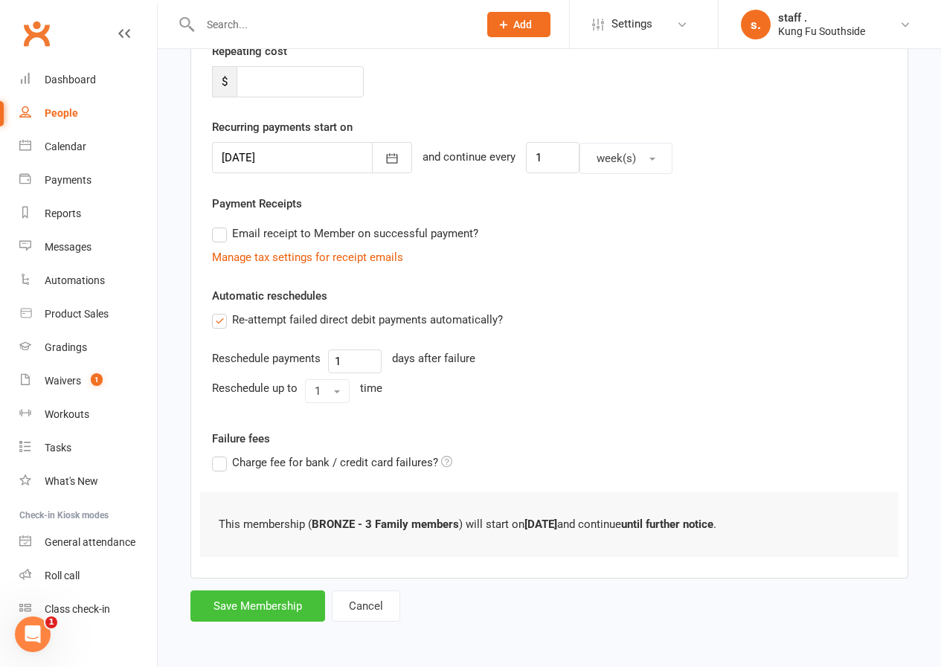
click at [245, 611] on button "Save Membership" at bounding box center [257, 606] width 135 height 31
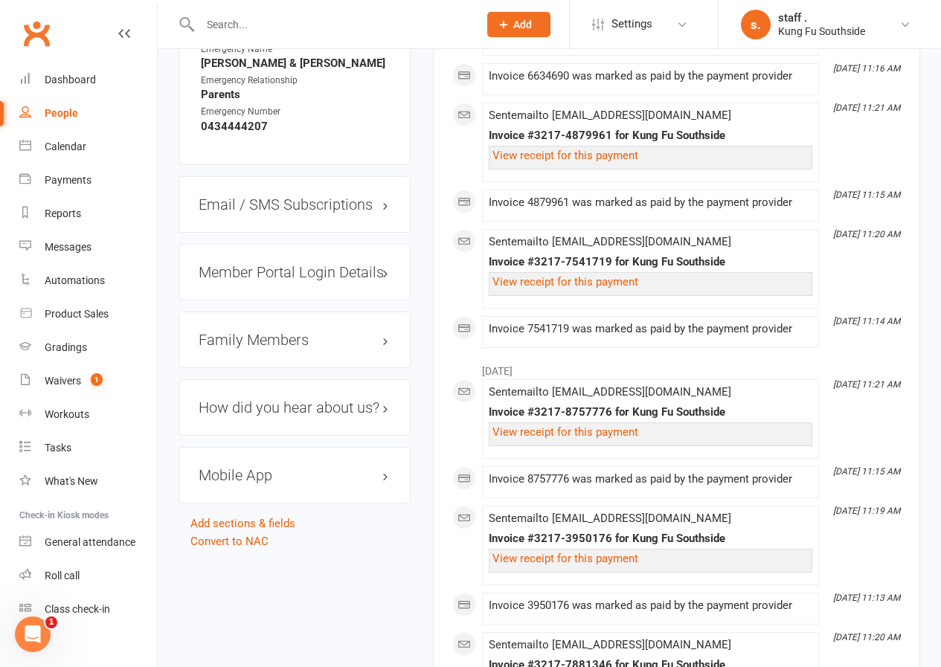
scroll to position [1562, 0]
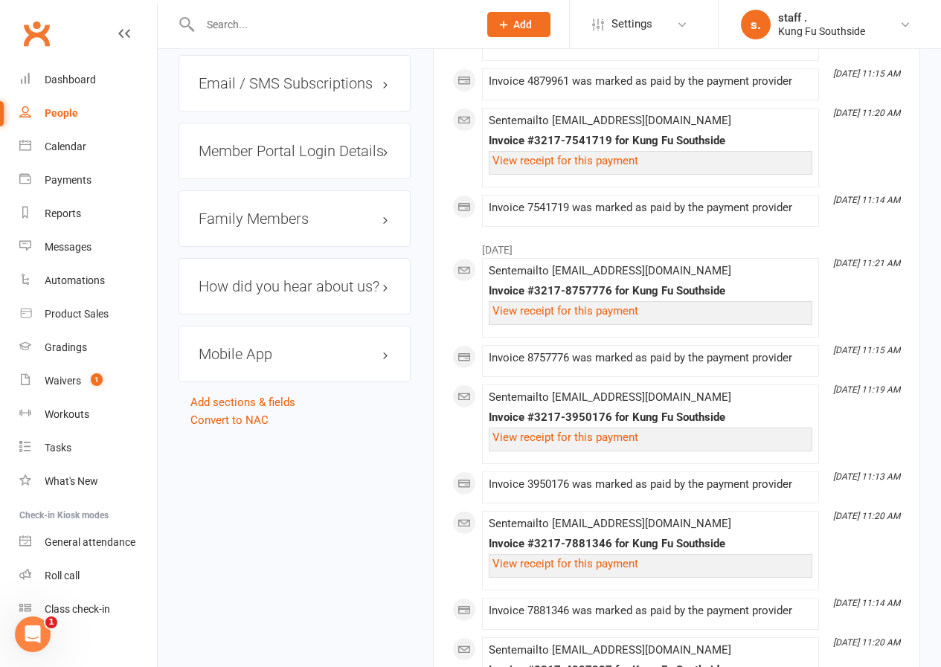
click at [254, 346] on h3 "Mobile App" at bounding box center [295, 354] width 192 height 16
click at [259, 379] on div at bounding box center [254, 384] width 25 height 10
click at [242, 382] on input "checkbox" at bounding box center [242, 382] width 0 height 0
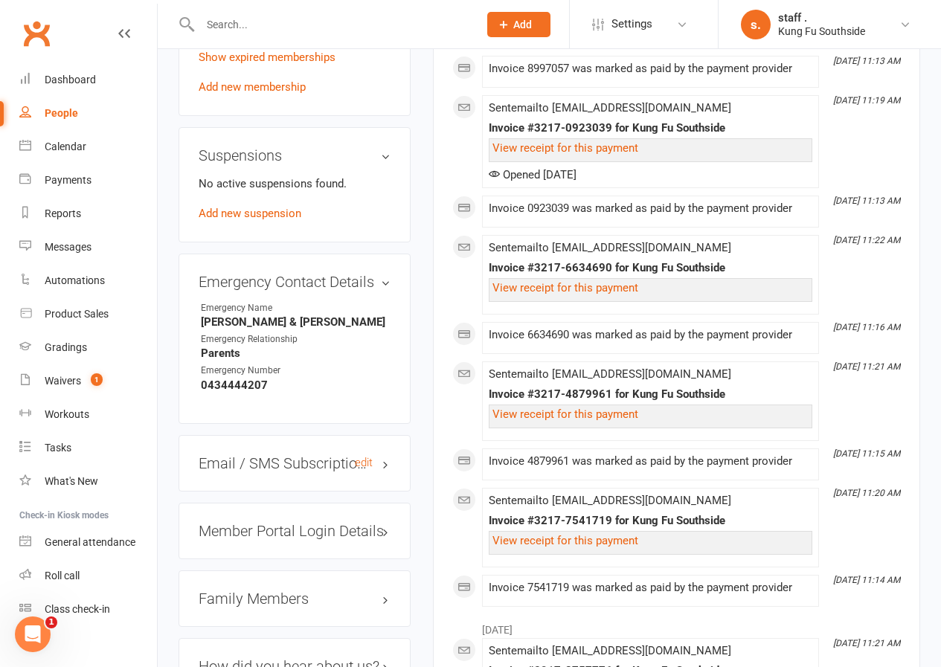
scroll to position [1190, 0]
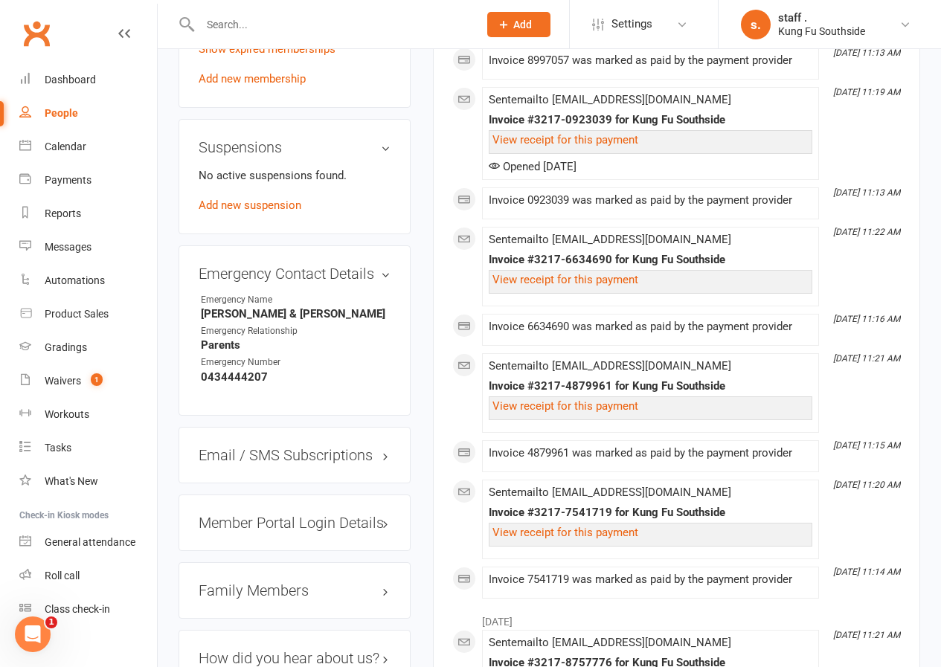
click at [284, 582] on h3 "Family Members" at bounding box center [295, 590] width 192 height 16
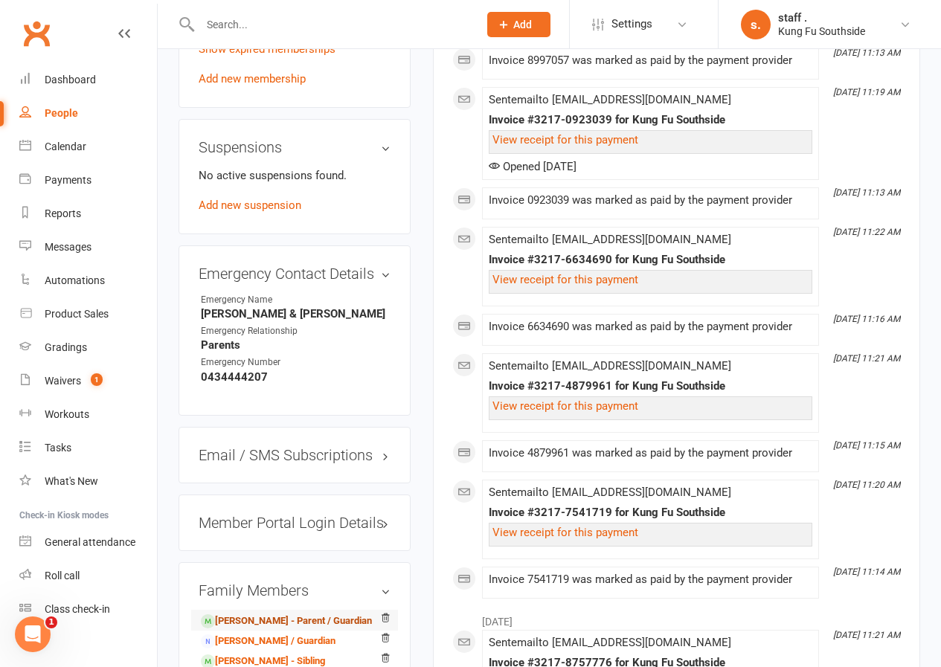
click at [261, 614] on link "Tim Kellet - Parent / Guardian" at bounding box center [286, 622] width 171 height 16
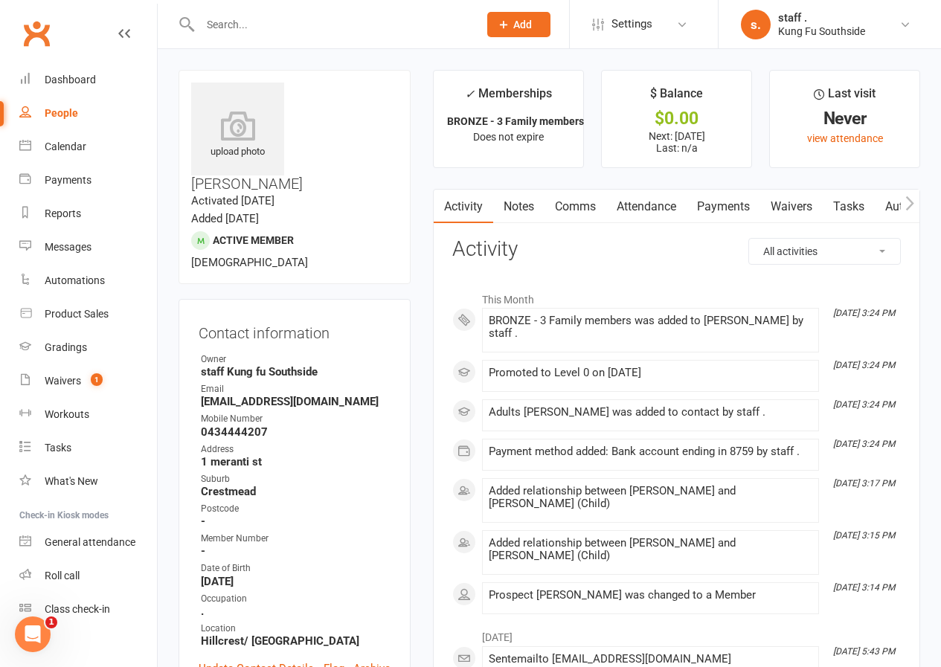
click at [910, 208] on icon "button" at bounding box center [909, 204] width 9 height 16
click at [889, 207] on link "Workouts" at bounding box center [887, 207] width 71 height 34
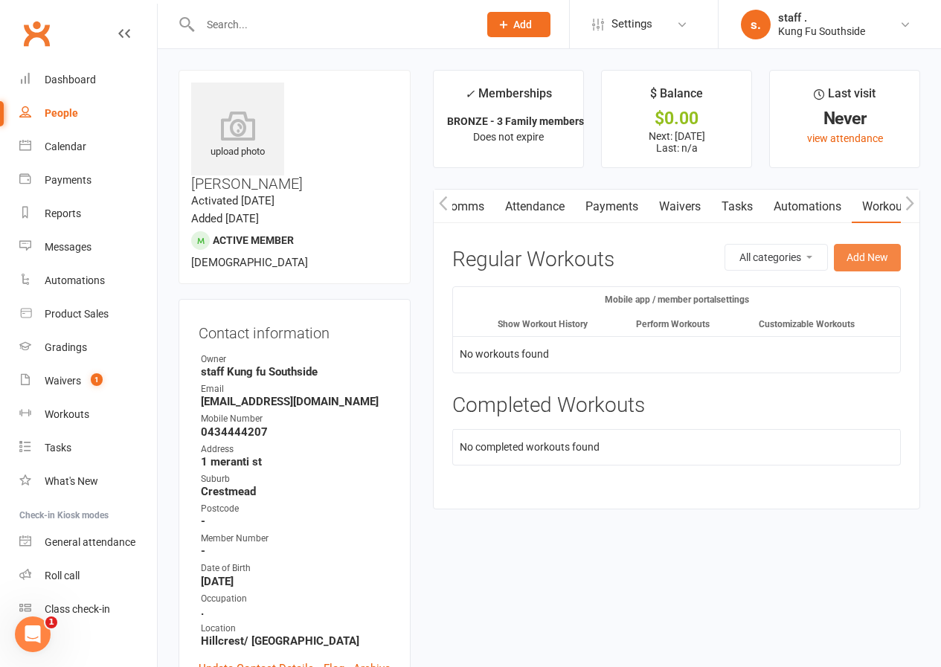
click at [855, 258] on button "Add New" at bounding box center [867, 257] width 67 height 27
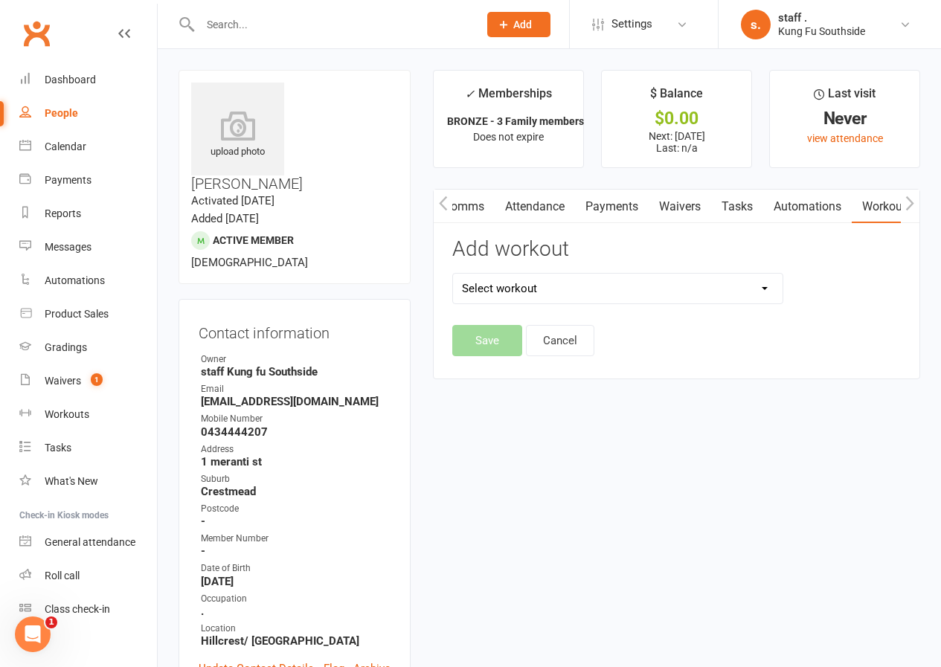
click at [640, 287] on select "Select workout Chum Kil Level 1 Level 2 Level 3 Level 4 Level 5 Siu Lim Tao Win…" at bounding box center [617, 289] width 329 height 30
select select "632"
click at [453, 274] on select "Select workout Chum Kil Level 1 Level 2 Level 3 Level 4 Level 5 Siu Lim Tao Win…" at bounding box center [617, 289] width 329 height 30
click at [493, 341] on button "Save" at bounding box center [487, 340] width 70 height 31
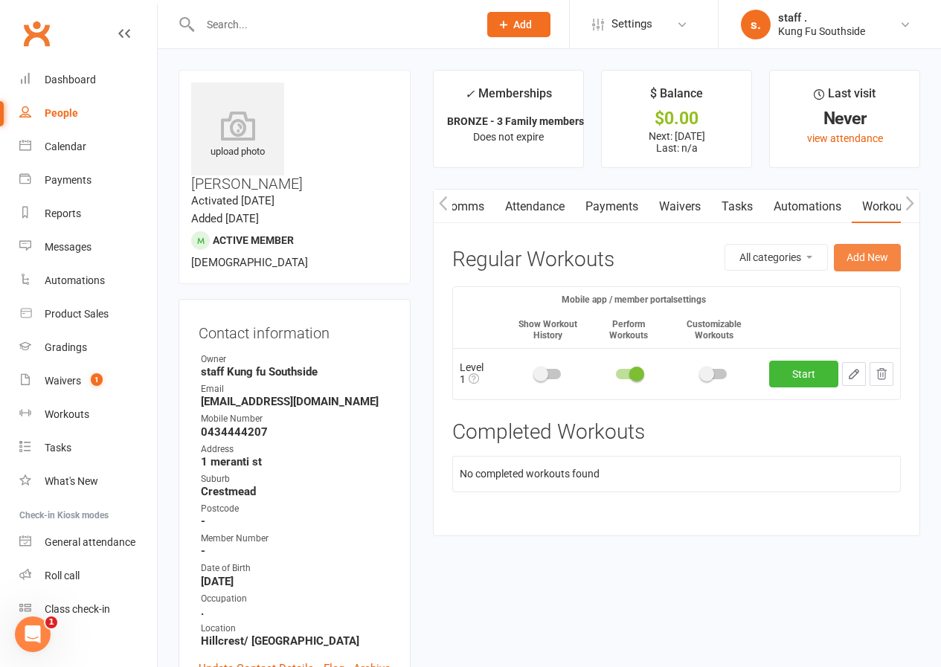
click at [863, 260] on button "Add New" at bounding box center [867, 257] width 67 height 27
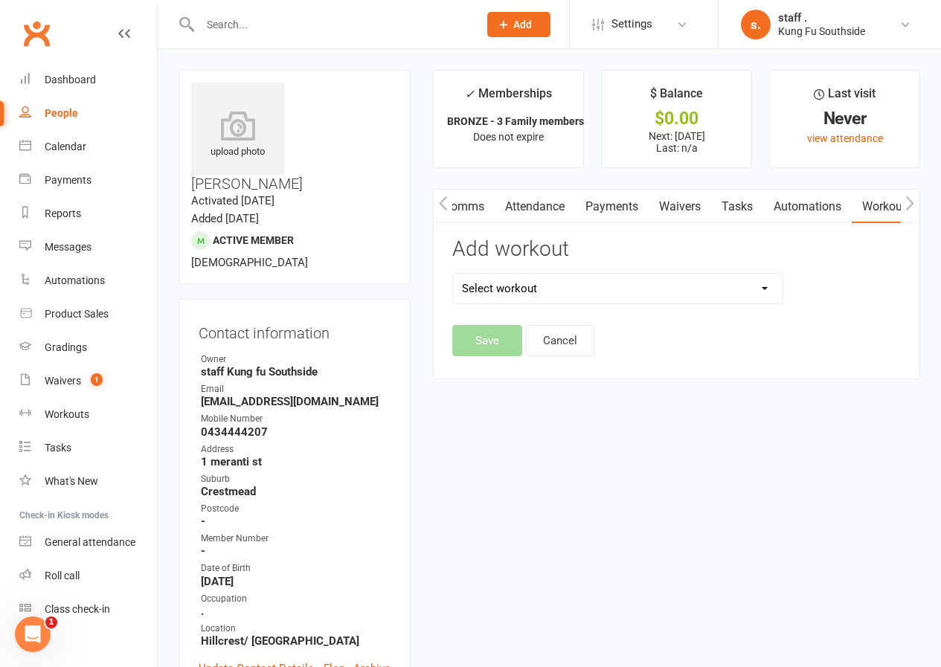
drag, startPoint x: 516, startPoint y: 291, endPoint x: 516, endPoint y: 300, distance: 8.9
click at [516, 291] on select "Select workout Chum Kil Level 1 Level 2 Level 3 Level 4 Level 5 Siu Lim Tao Win…" at bounding box center [617, 289] width 329 height 30
select select "5999"
click at [453, 274] on select "Select workout Chum Kil Level 1 Level 2 Level 3 Level 4 Level 5 Siu Lim Tao Win…" at bounding box center [617, 289] width 329 height 30
click at [489, 335] on button "Save" at bounding box center [487, 340] width 70 height 31
